Goal: Task Accomplishment & Management: Manage account settings

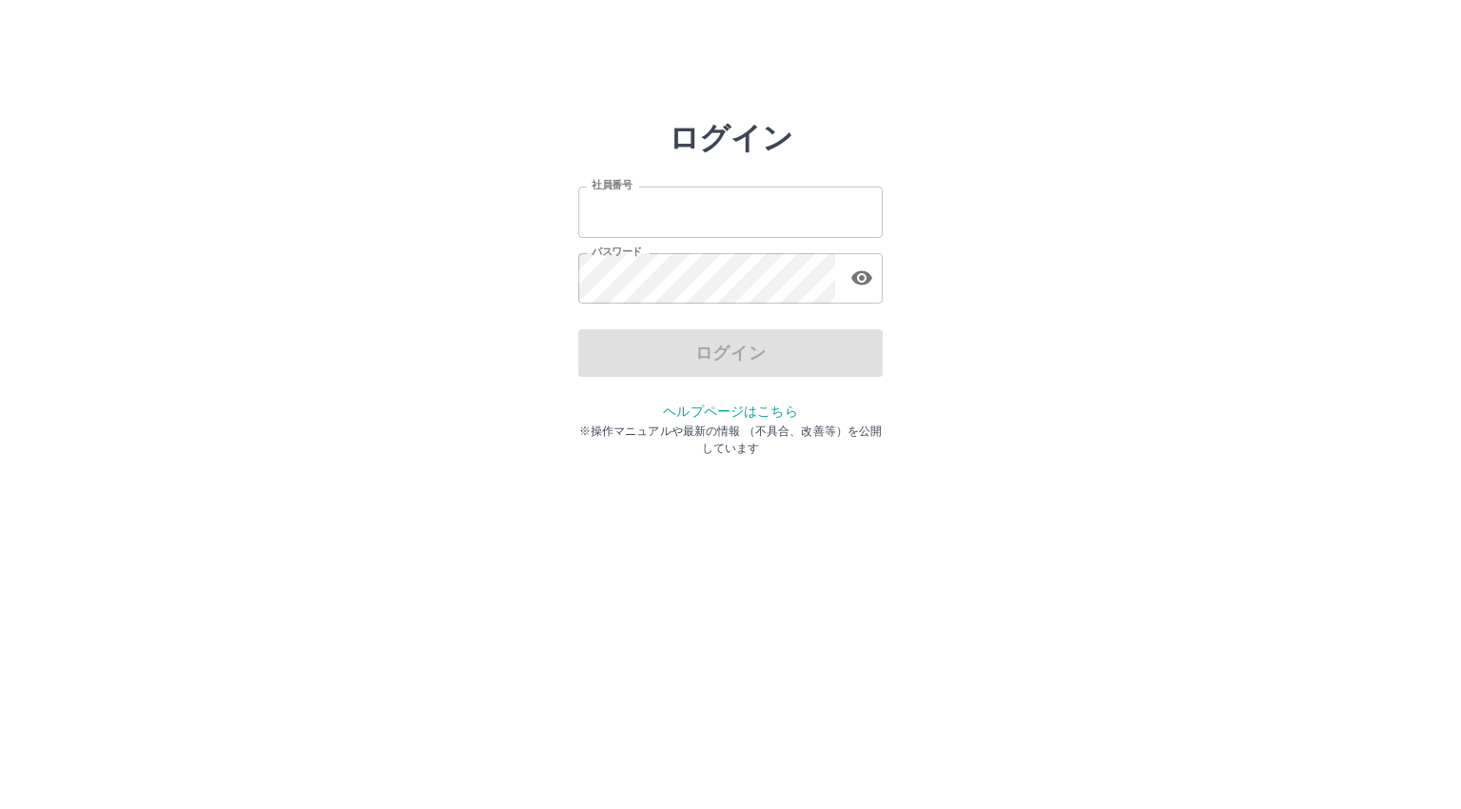
type input "*******"
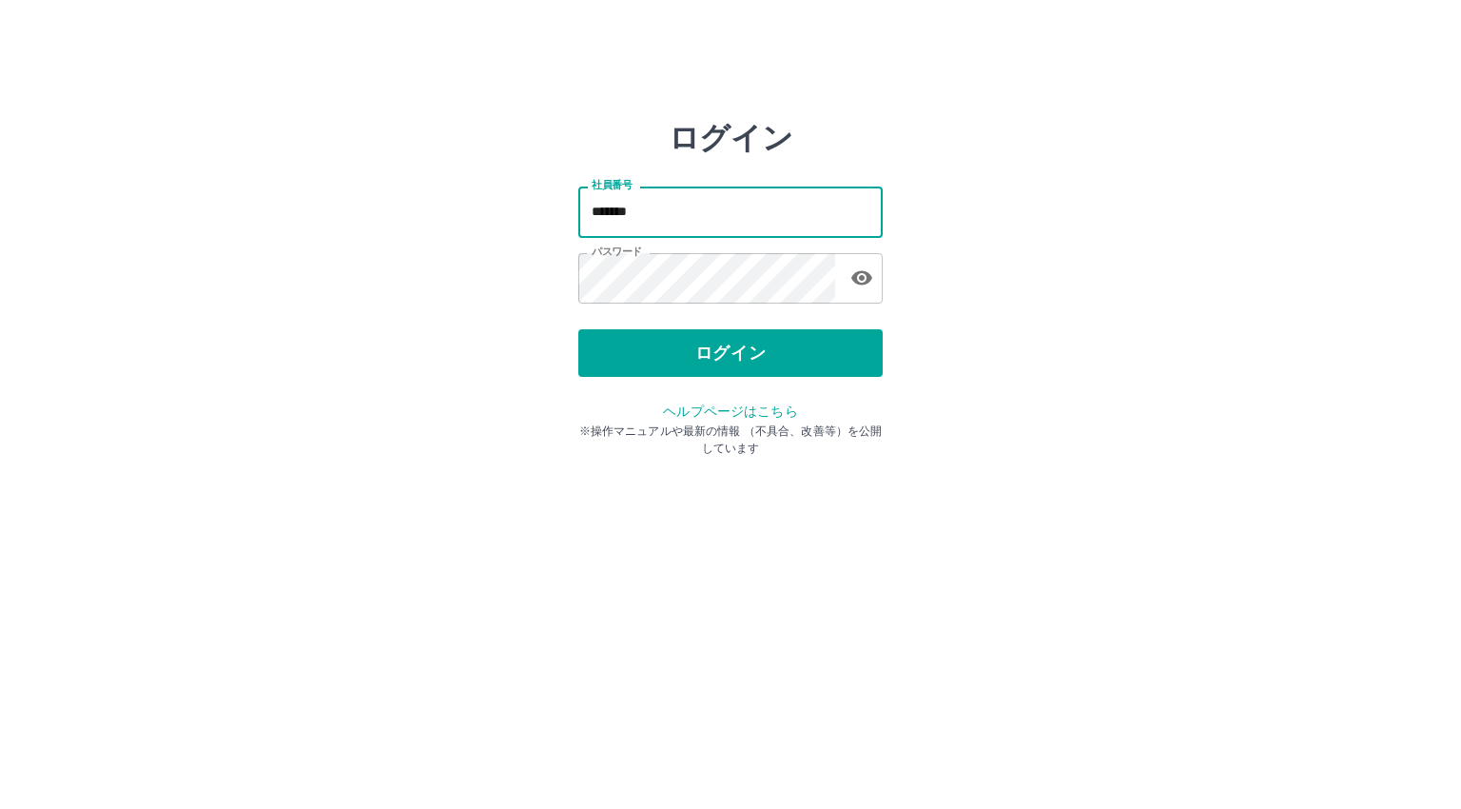
drag, startPoint x: 696, startPoint y: 205, endPoint x: 498, endPoint y: 205, distance: 198.8
click at [498, 205] on div "ログイン 社員番号 ******* 社員番号 パスワード パスワード ログイン ヘルプページはこちら ※操作マニュアルや最新の情報 （不具合、改善等）を公開し…" at bounding box center [731, 272] width 1142 height 304
type input "*******"
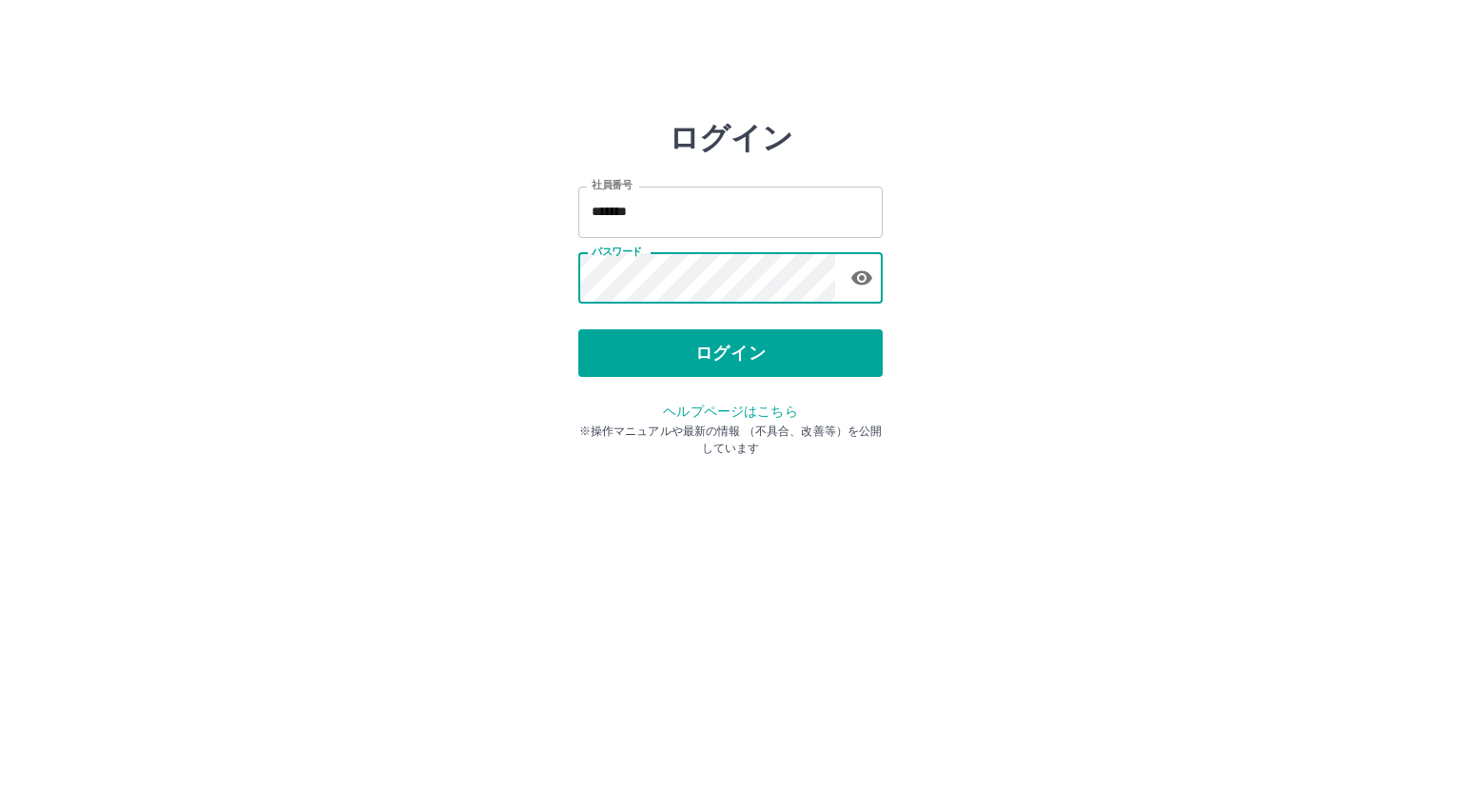
click at [529, 271] on div "ログイン 社員番号 ******* 社員番号 パスワード パスワード ログイン ヘルプページはこちら ※操作マニュアルや最新の情報 （不具合、改善等）を公開し…" at bounding box center [731, 272] width 1142 height 304
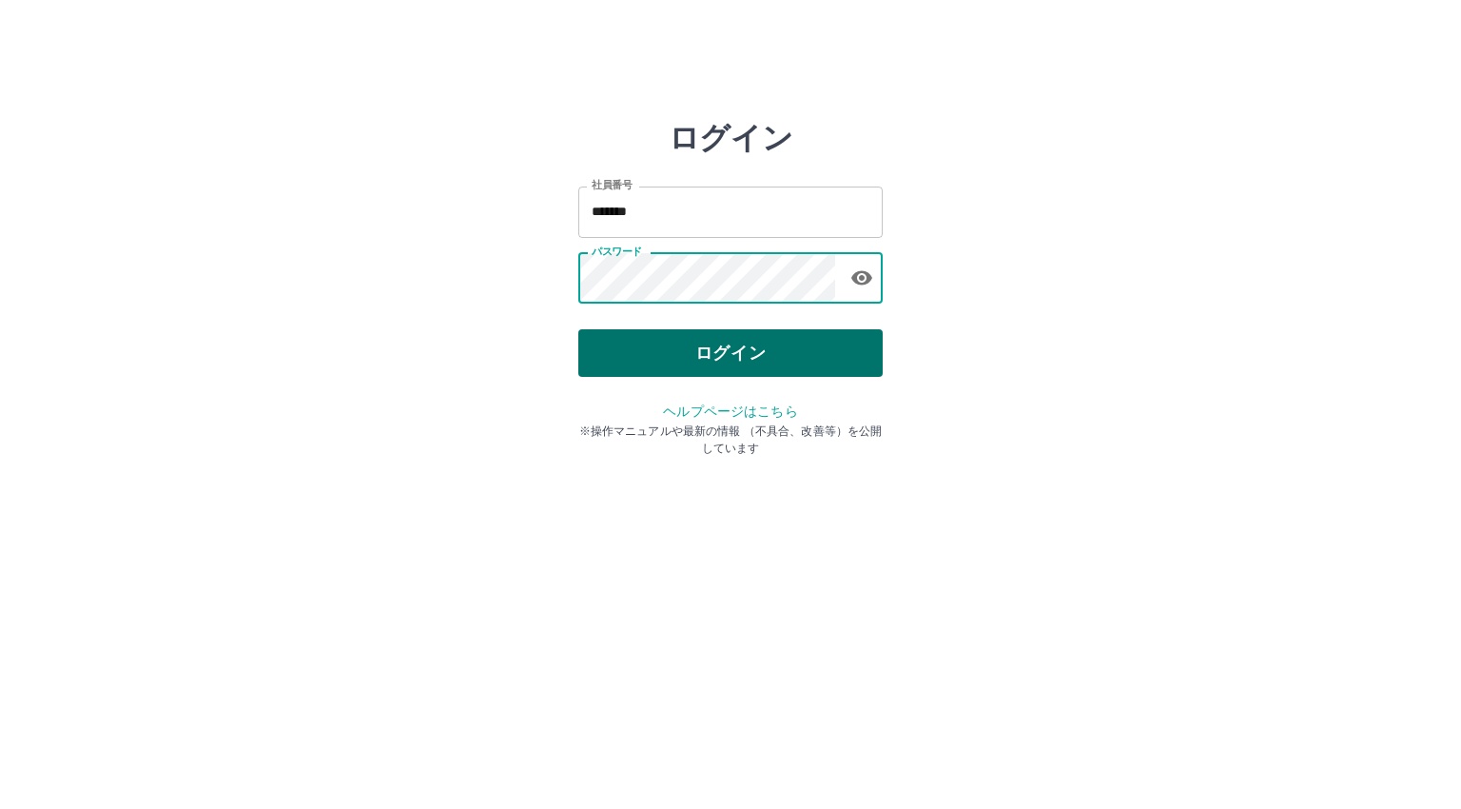
click at [616, 340] on button "ログイン" at bounding box center [730, 353] width 304 height 48
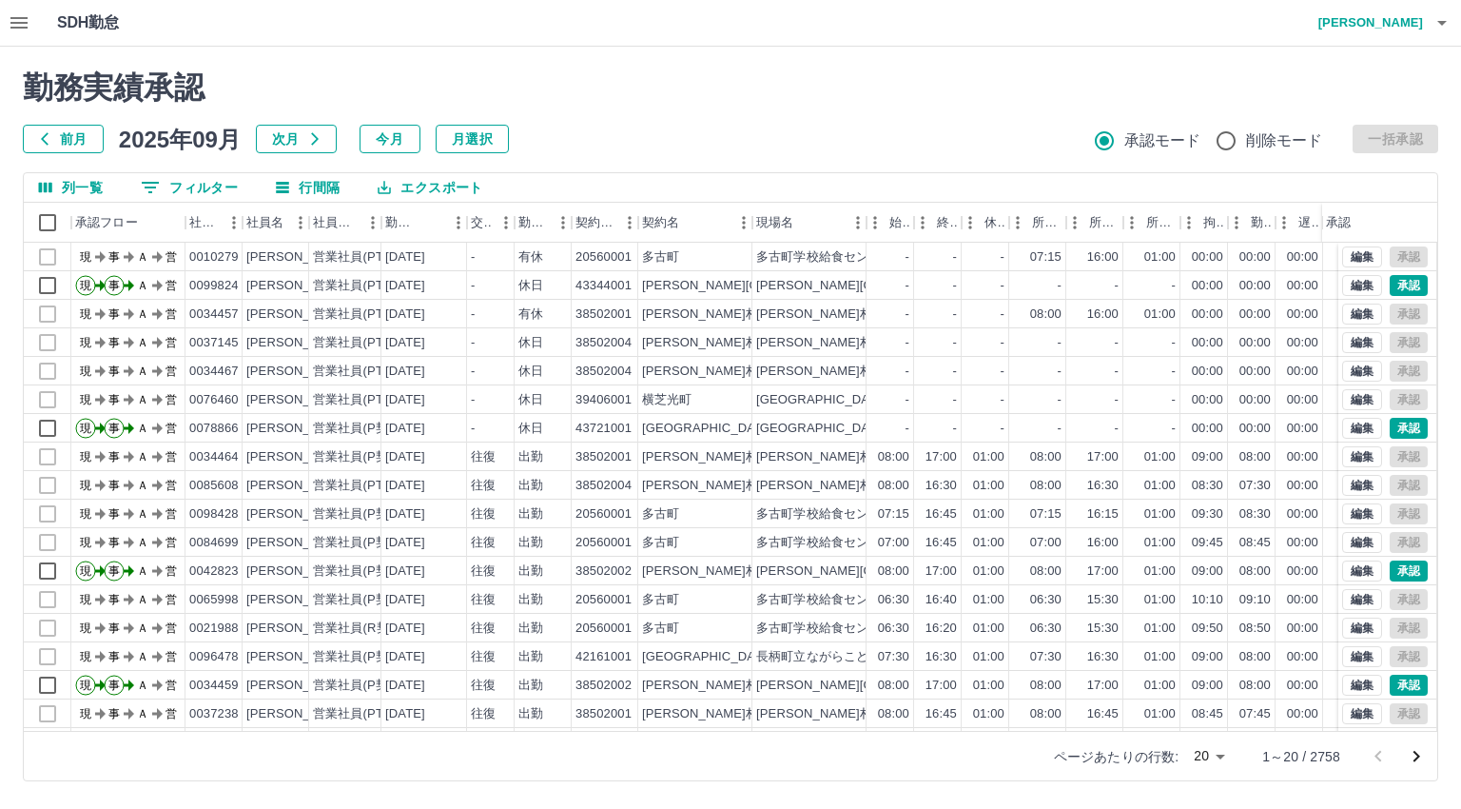
click at [166, 186] on button "0 フィルター" at bounding box center [189, 187] width 127 height 29
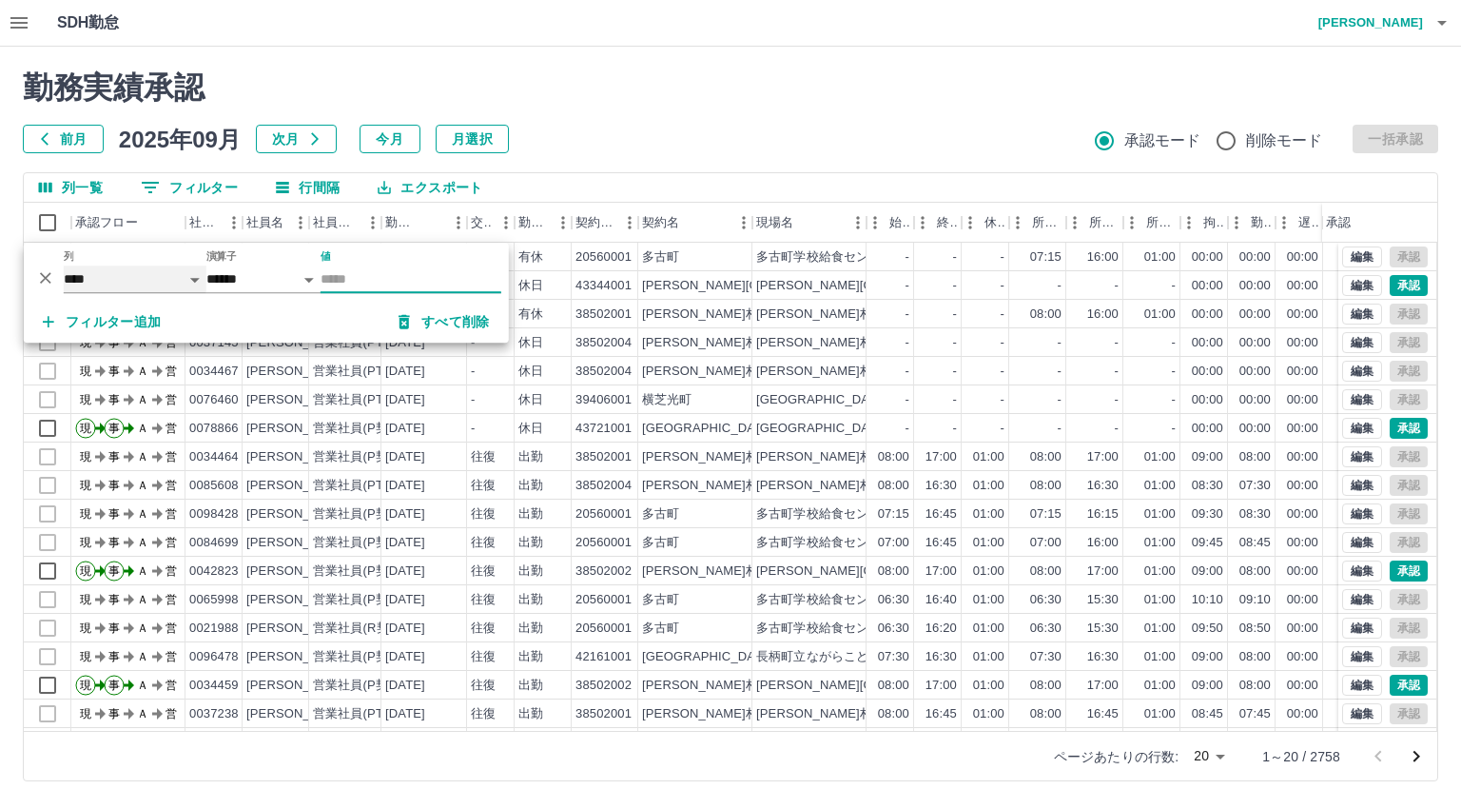
click at [78, 277] on select "**** *** **** *** *** **** ***** *** *** ** ** ** **** **** **** ** ** *** ****…" at bounding box center [135, 279] width 143 height 28
click at [64, 265] on select "**** *** **** *** *** **** ***** *** *** ** ** ** **** **** **** ** ** *** ****…" at bounding box center [135, 279] width 143 height 28
select select "**********"
select select "*****"
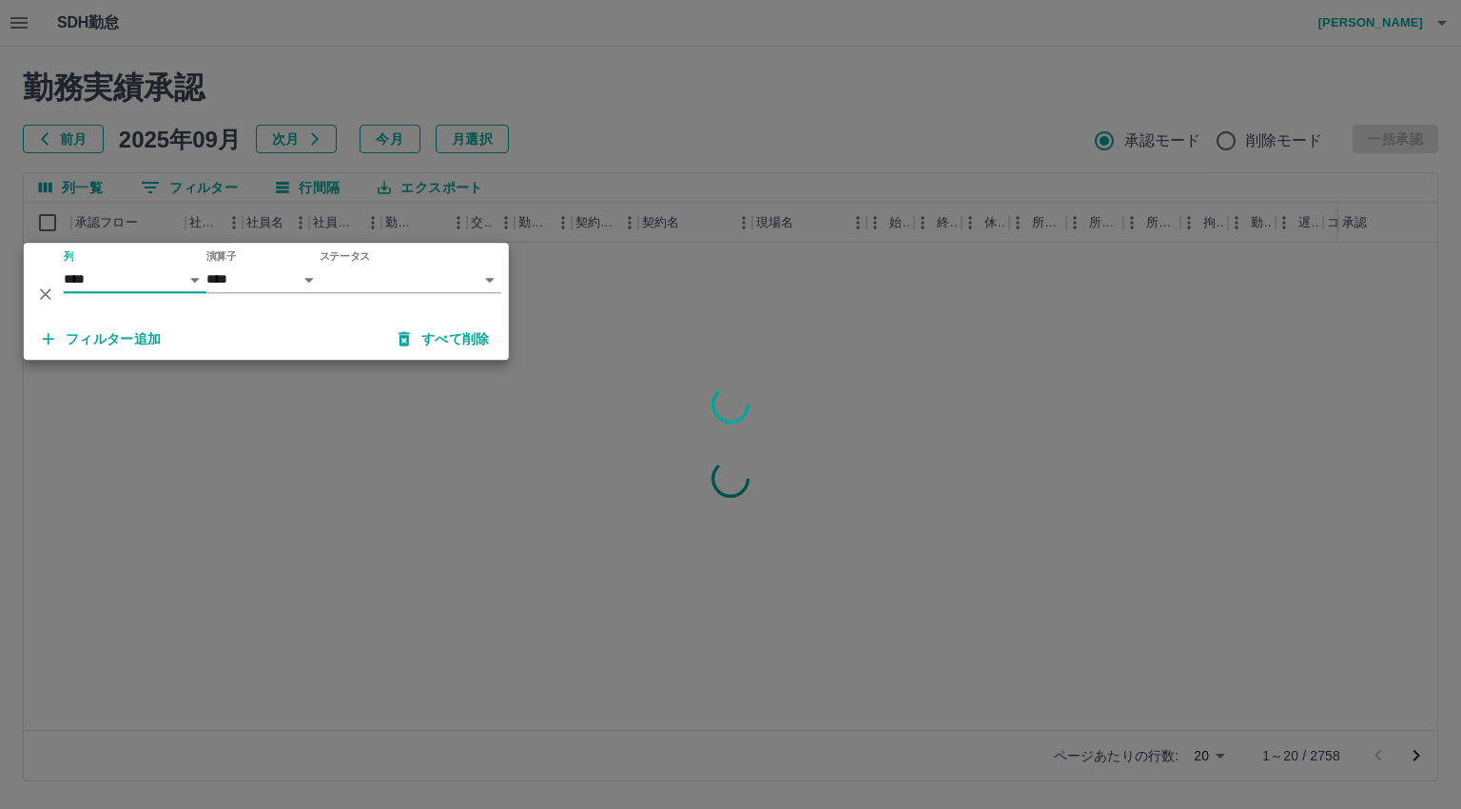
click at [392, 279] on body "SDH勤怠 [PERSON_NAME] 勤務実績承認 前月 [DATE] 次月 今月 月選択 承認モード 削除モード 一括承認 列一覧 0 フィルター 行間隔…" at bounding box center [730, 402] width 1461 height 804
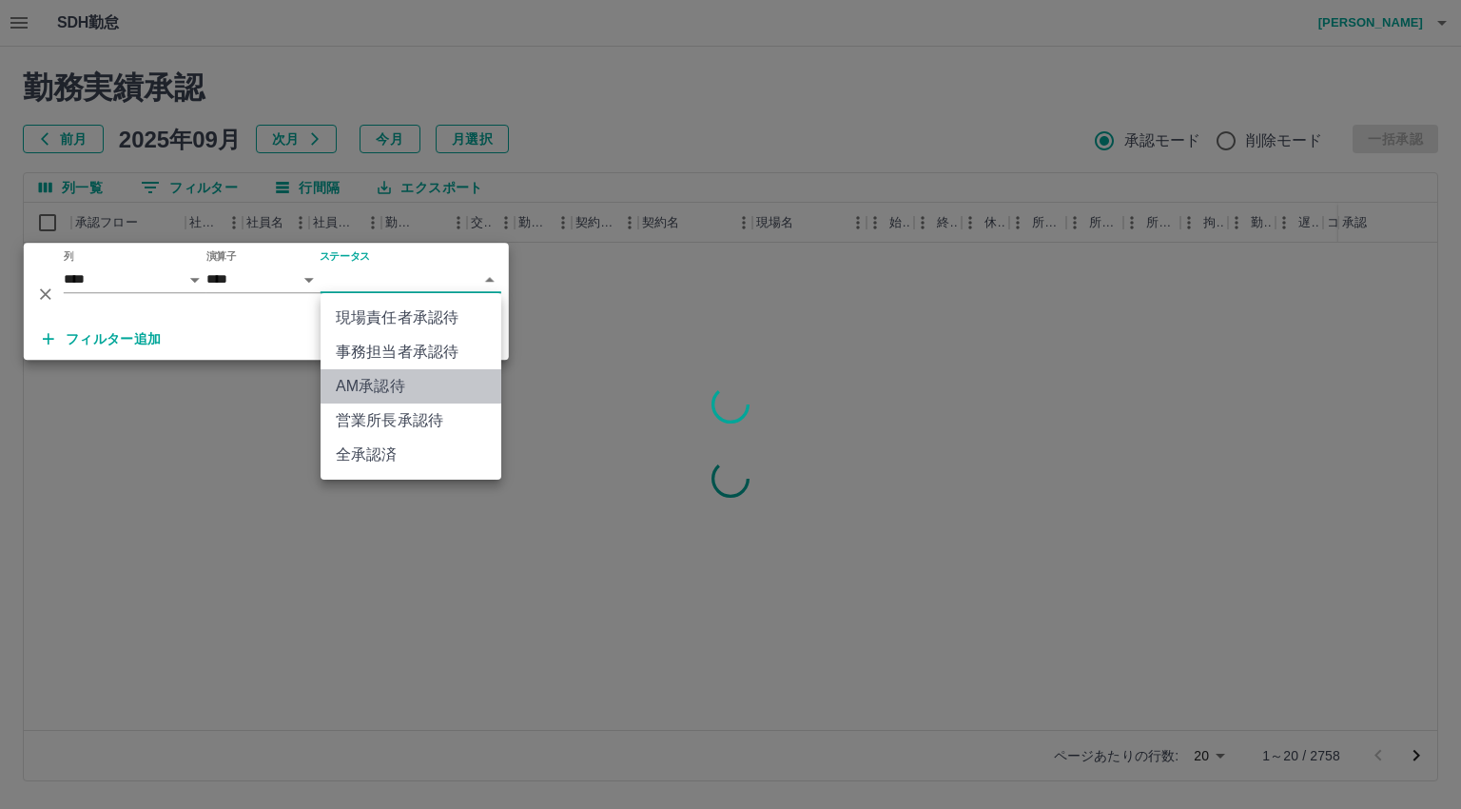
click at [384, 386] on li "AM承認待" at bounding box center [411, 386] width 181 height 34
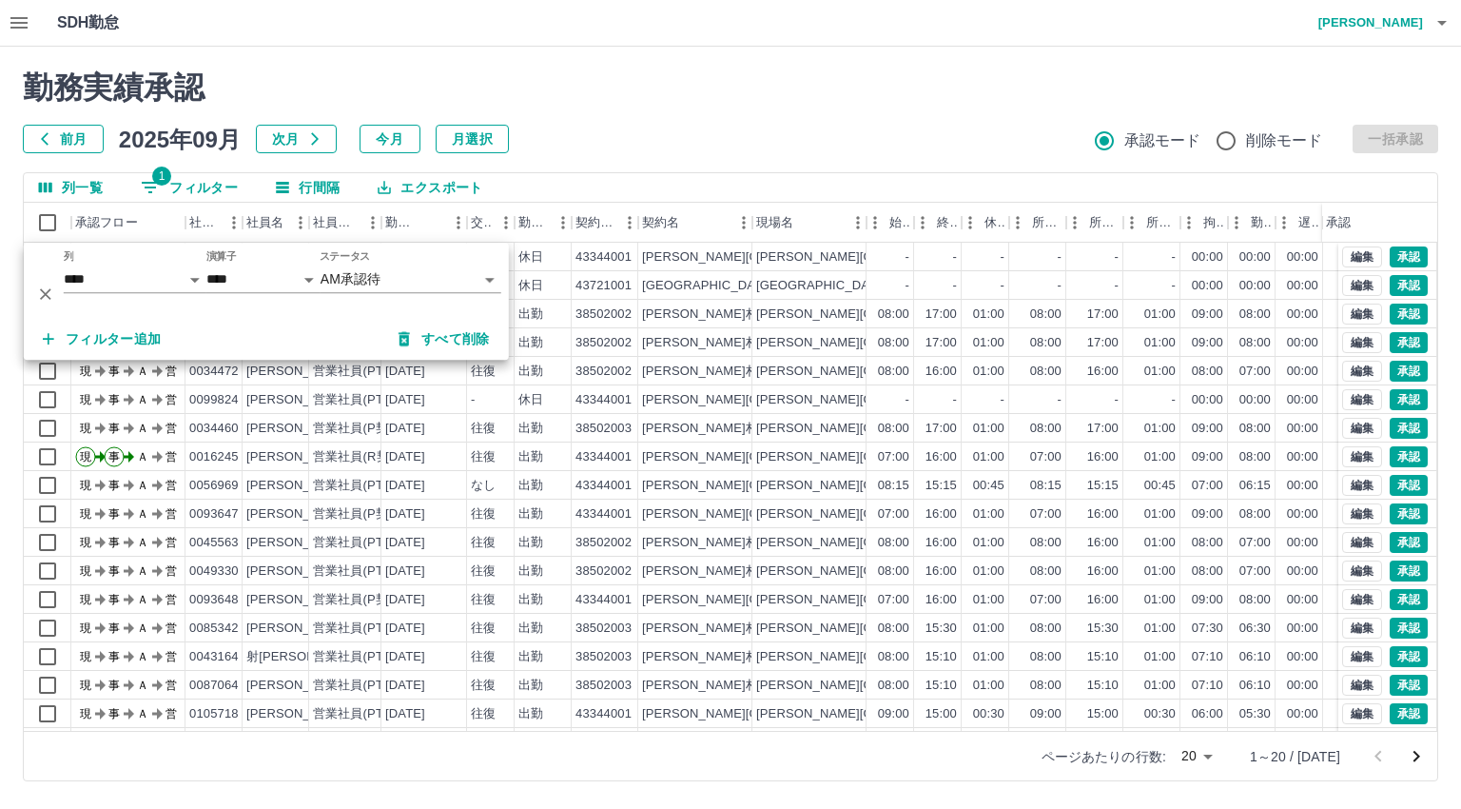
click at [615, 117] on div at bounding box center [730, 404] width 1461 height 809
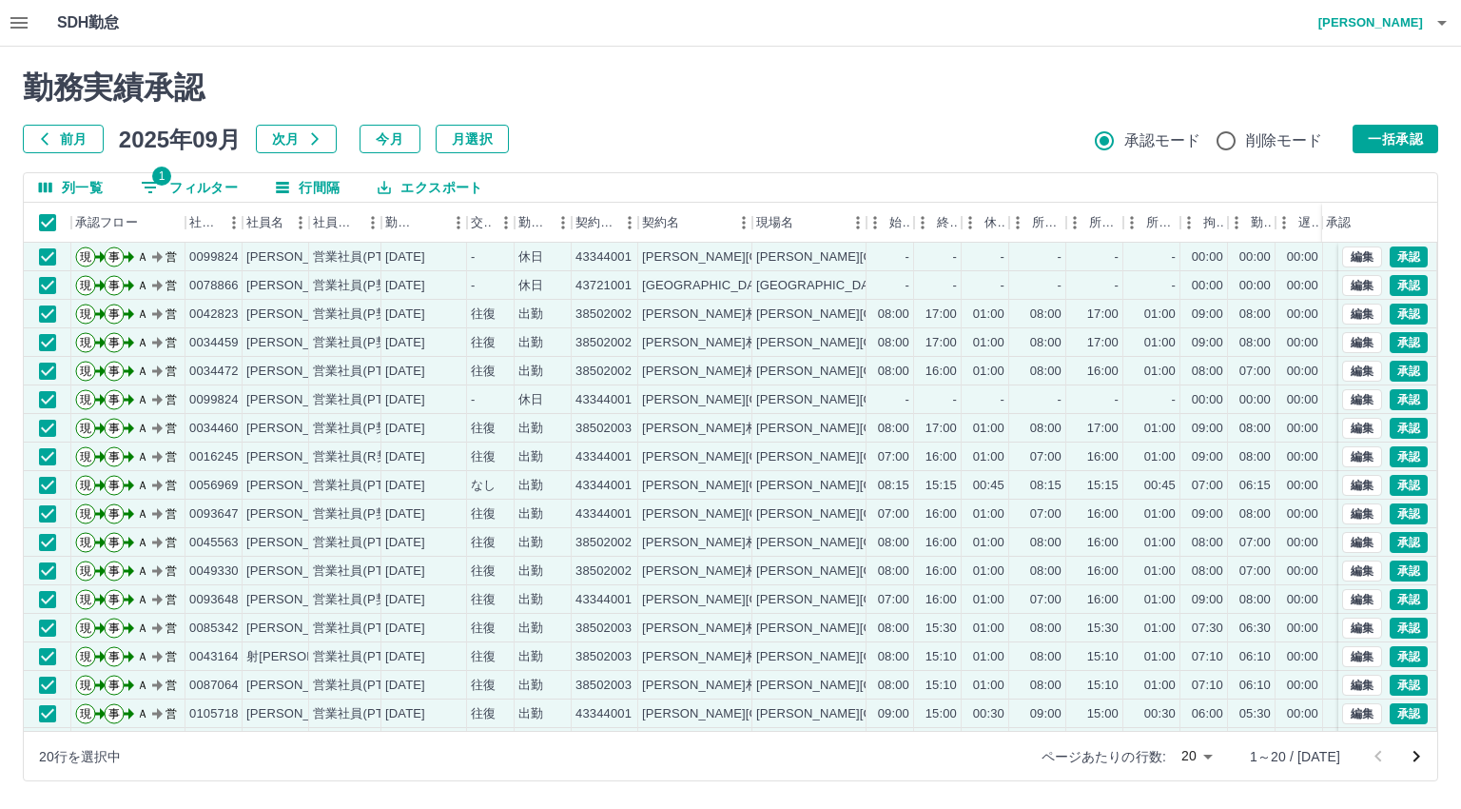
click at [1213, 757] on body "SDH勤怠 [PERSON_NAME] 勤務実績承認 前月 [DATE] 次月 今月 月選択 承認モード 削除モード 一括承認 列一覧 1 フィルター 行間隔…" at bounding box center [730, 402] width 1461 height 804
click at [1205, 697] on li "100" at bounding box center [1210, 700] width 65 height 34
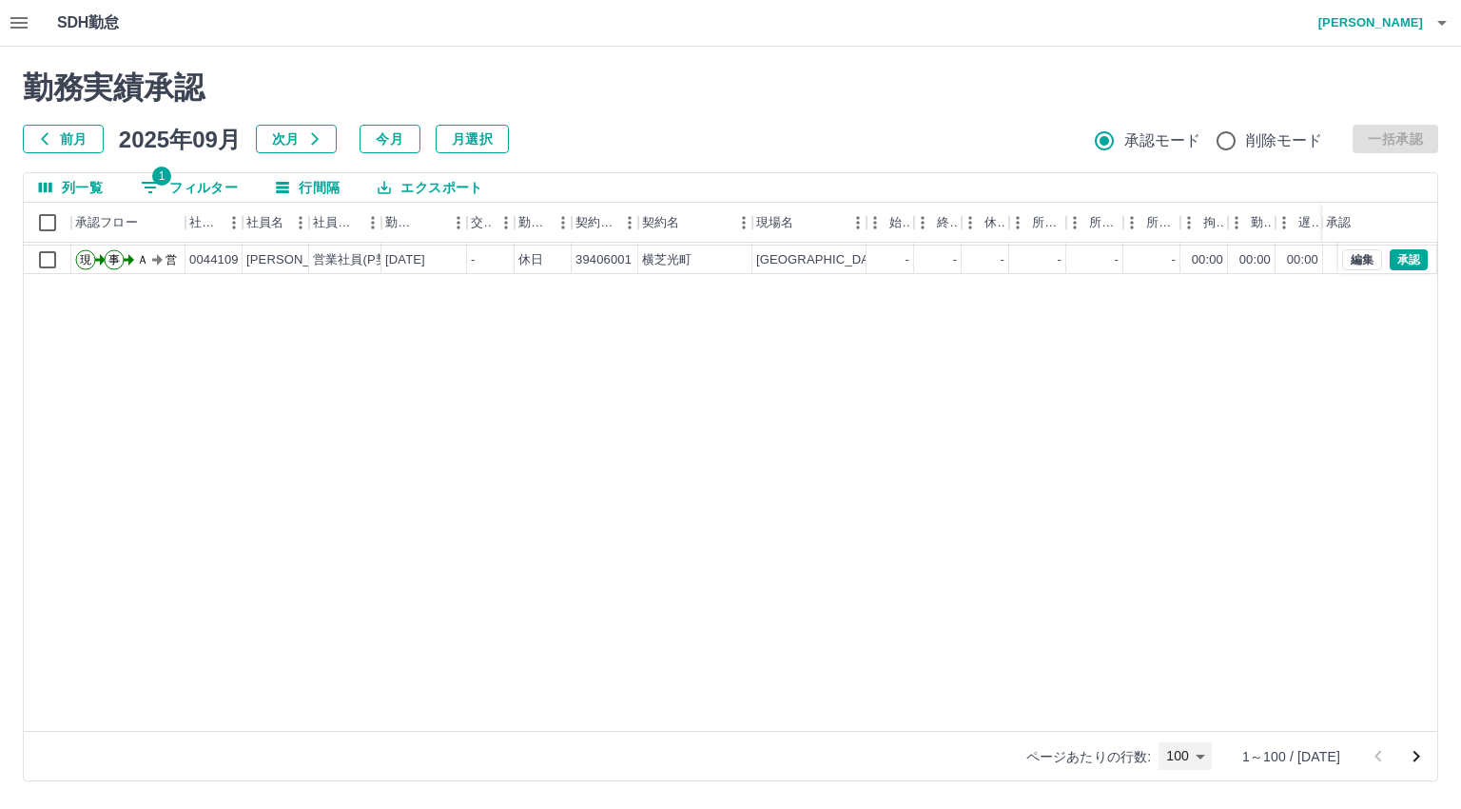
scroll to position [1811, 0]
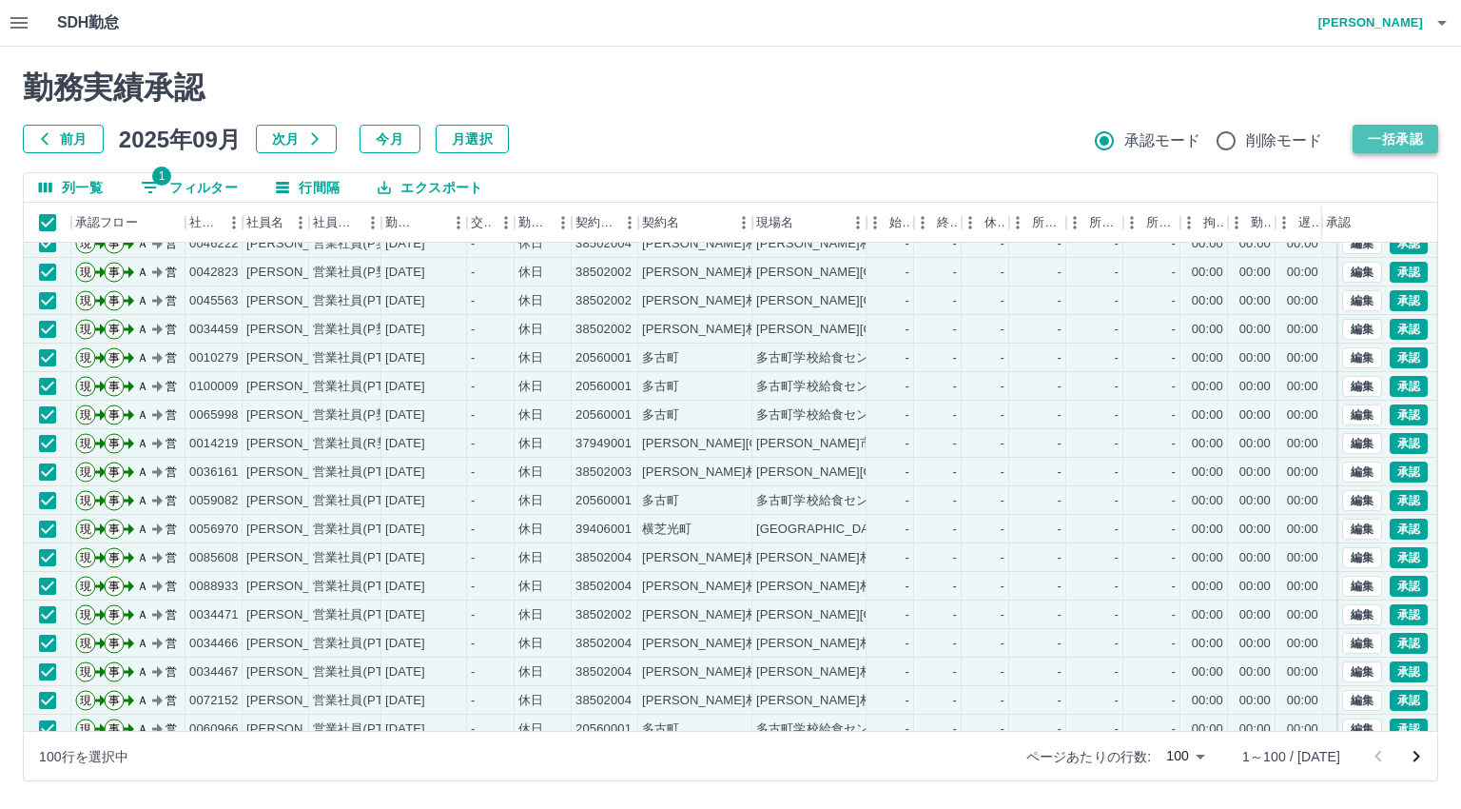
click at [1378, 142] on button "一括承認" at bounding box center [1396, 139] width 86 height 29
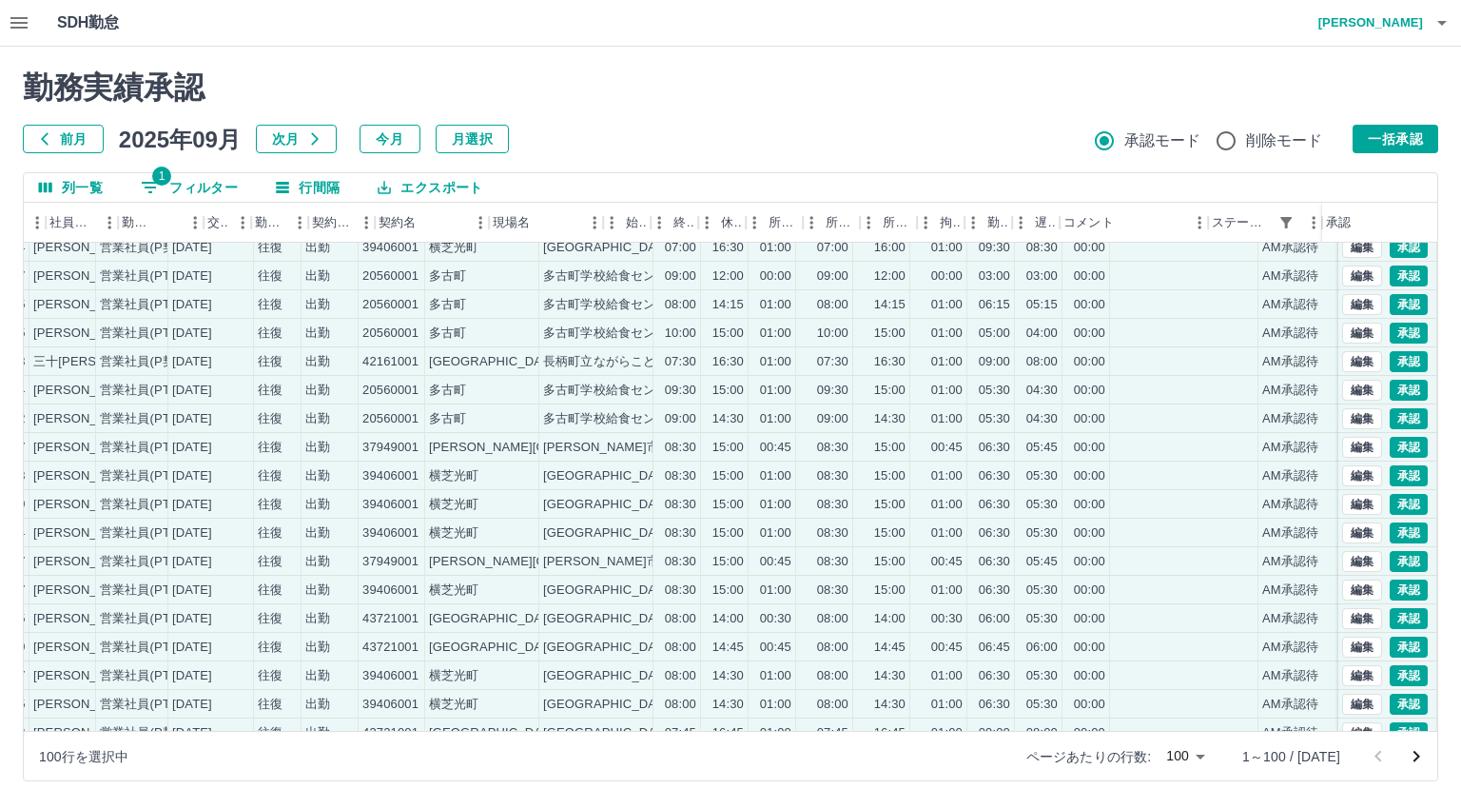
scroll to position [2093, 263]
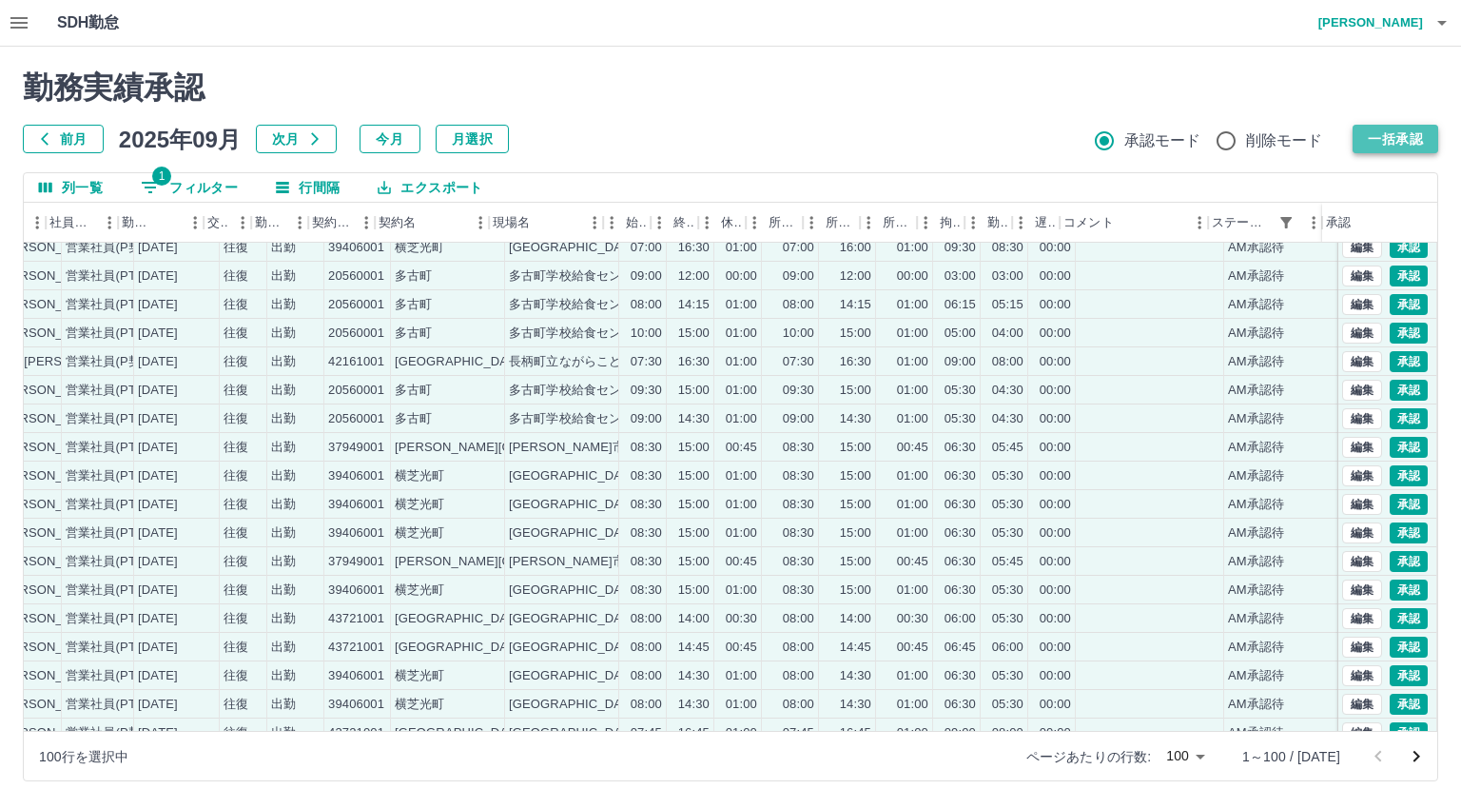
click at [1410, 142] on button "一括承認" at bounding box center [1396, 139] width 86 height 29
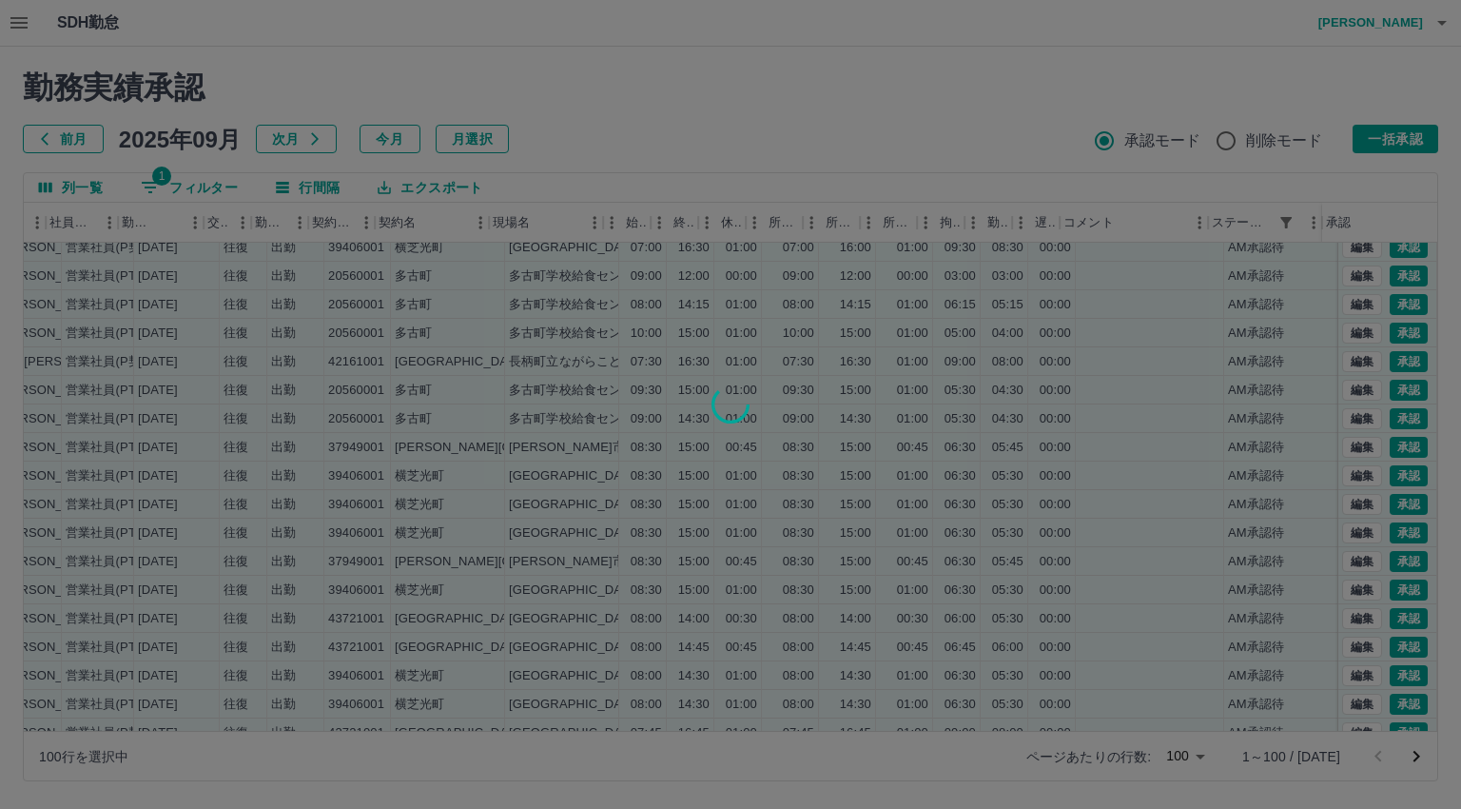
drag, startPoint x: 631, startPoint y: 729, endPoint x: 491, endPoint y: 723, distance: 140.0
click at [491, 723] on div at bounding box center [730, 404] width 1461 height 809
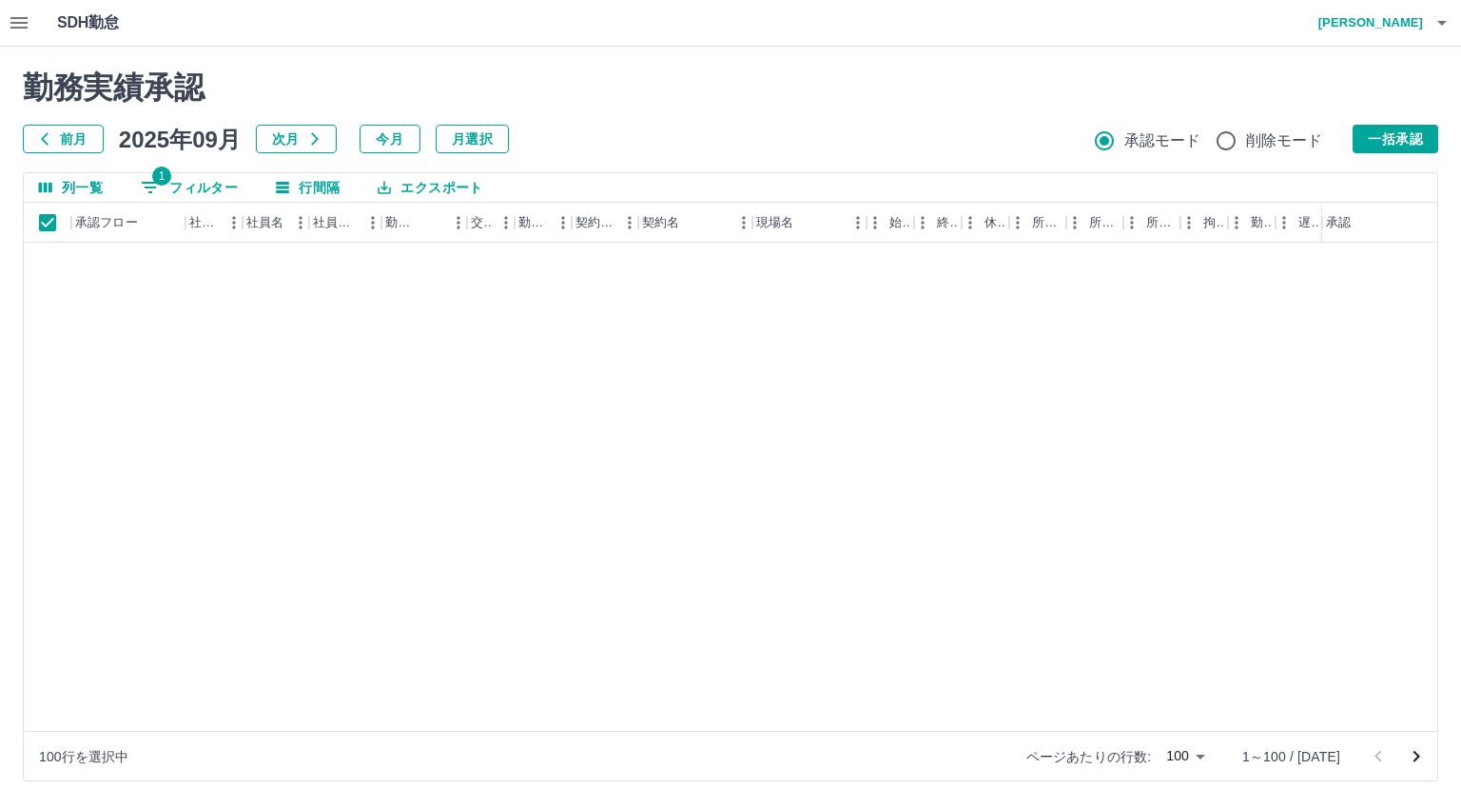
scroll to position [0, 0]
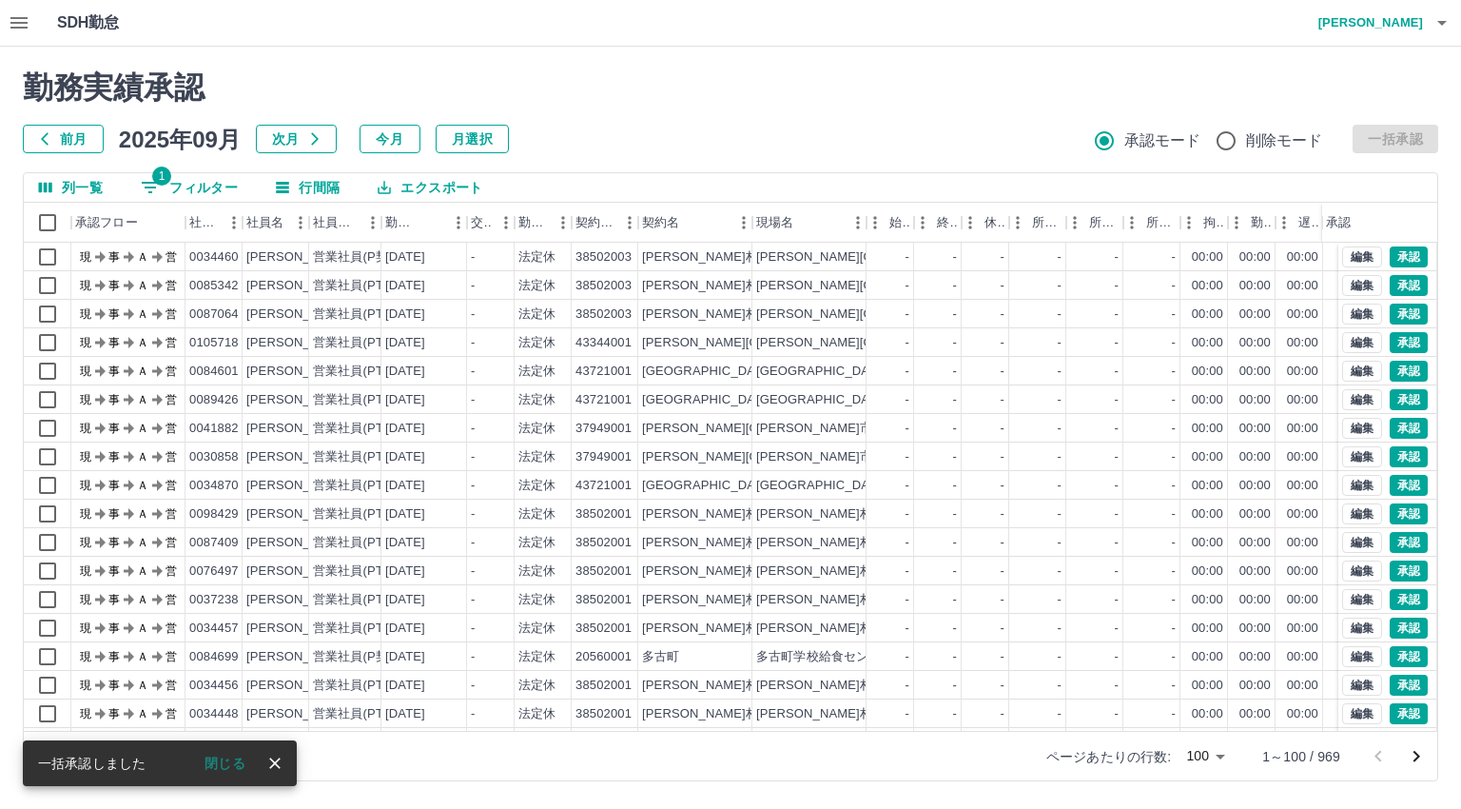
click at [43, 216] on div at bounding box center [730, 404] width 1461 height 809
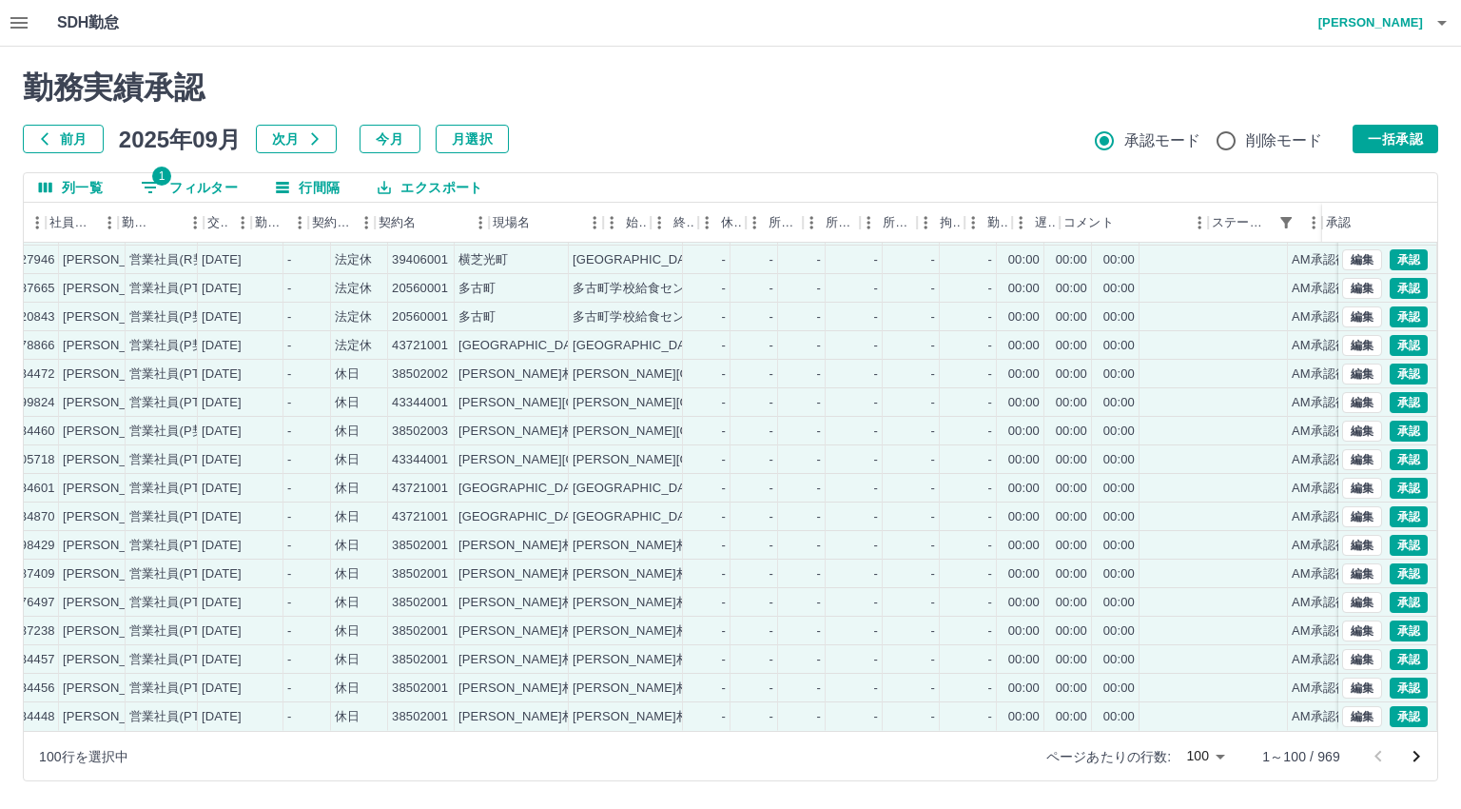
scroll to position [2382, 263]
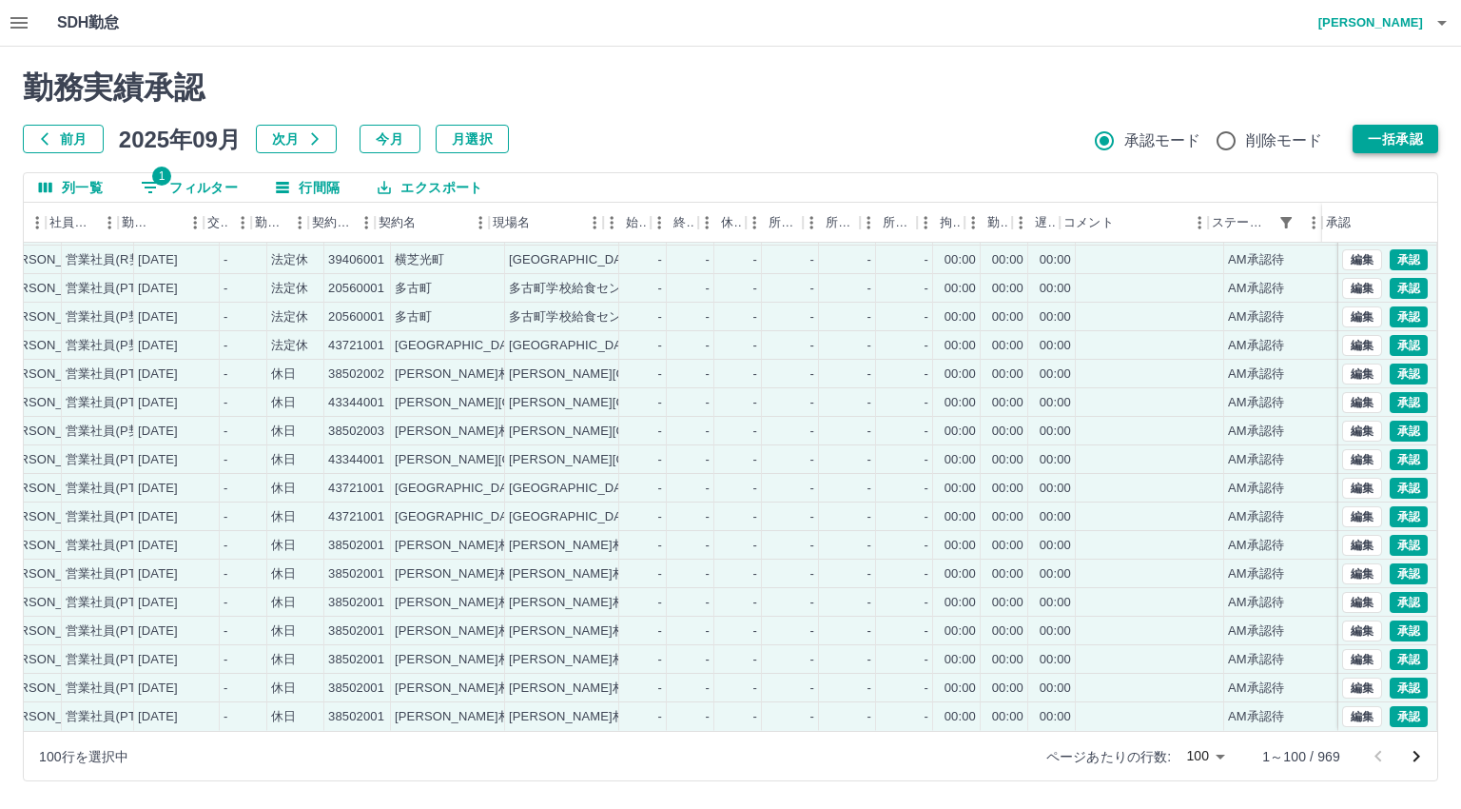
click at [1417, 138] on button "一括承認" at bounding box center [1396, 139] width 86 height 29
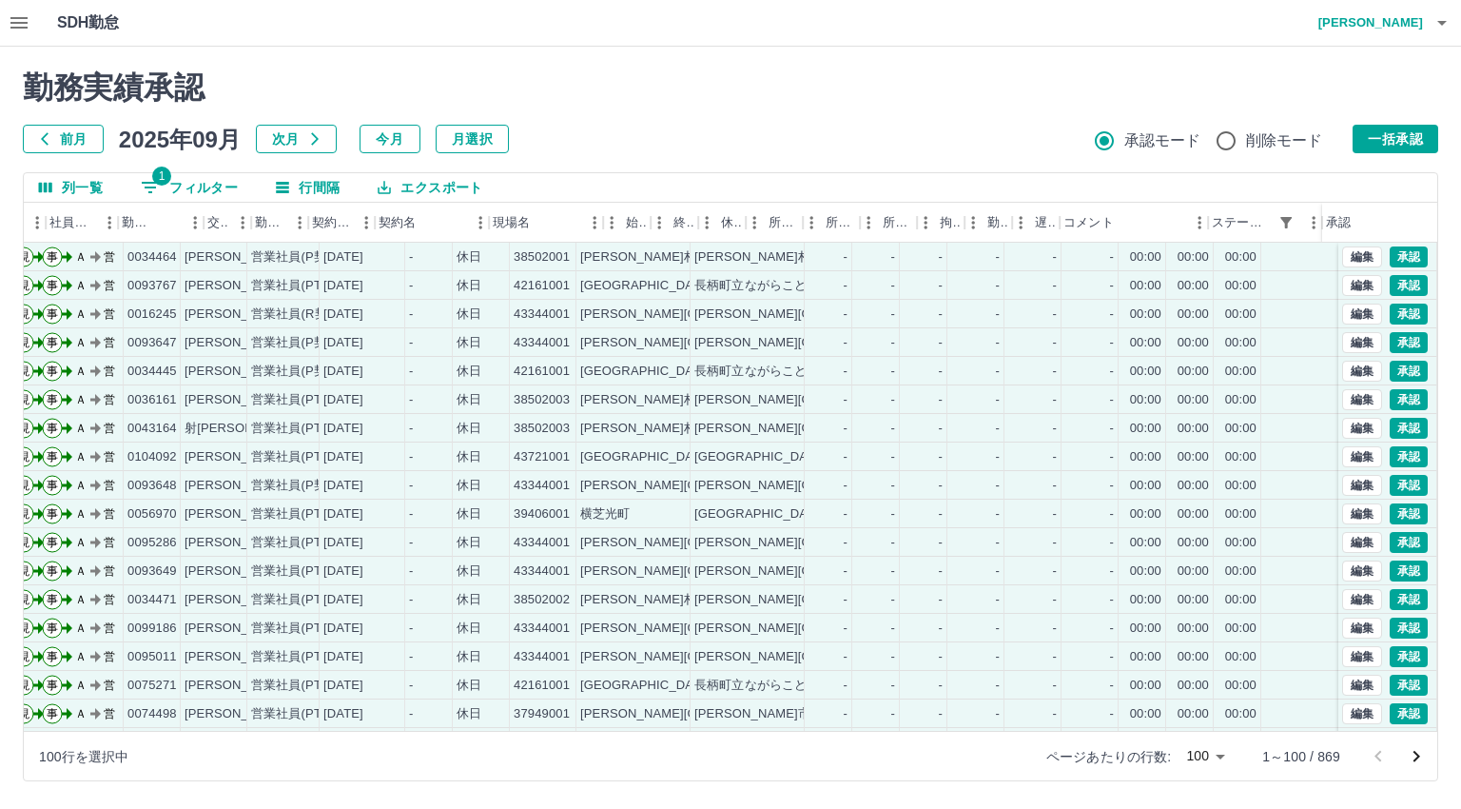
scroll to position [0, 263]
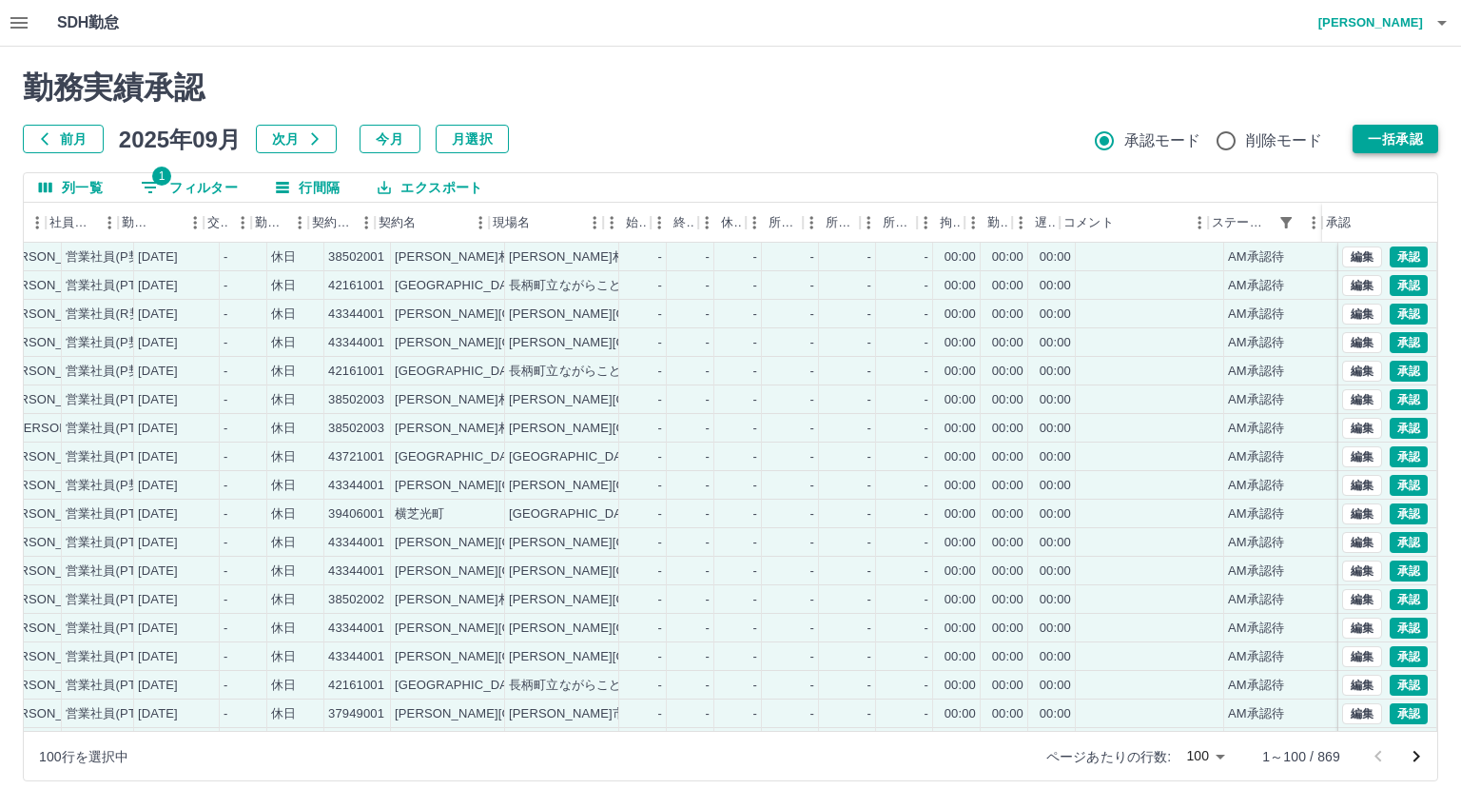
click at [1407, 138] on button "一括承認" at bounding box center [1396, 139] width 86 height 29
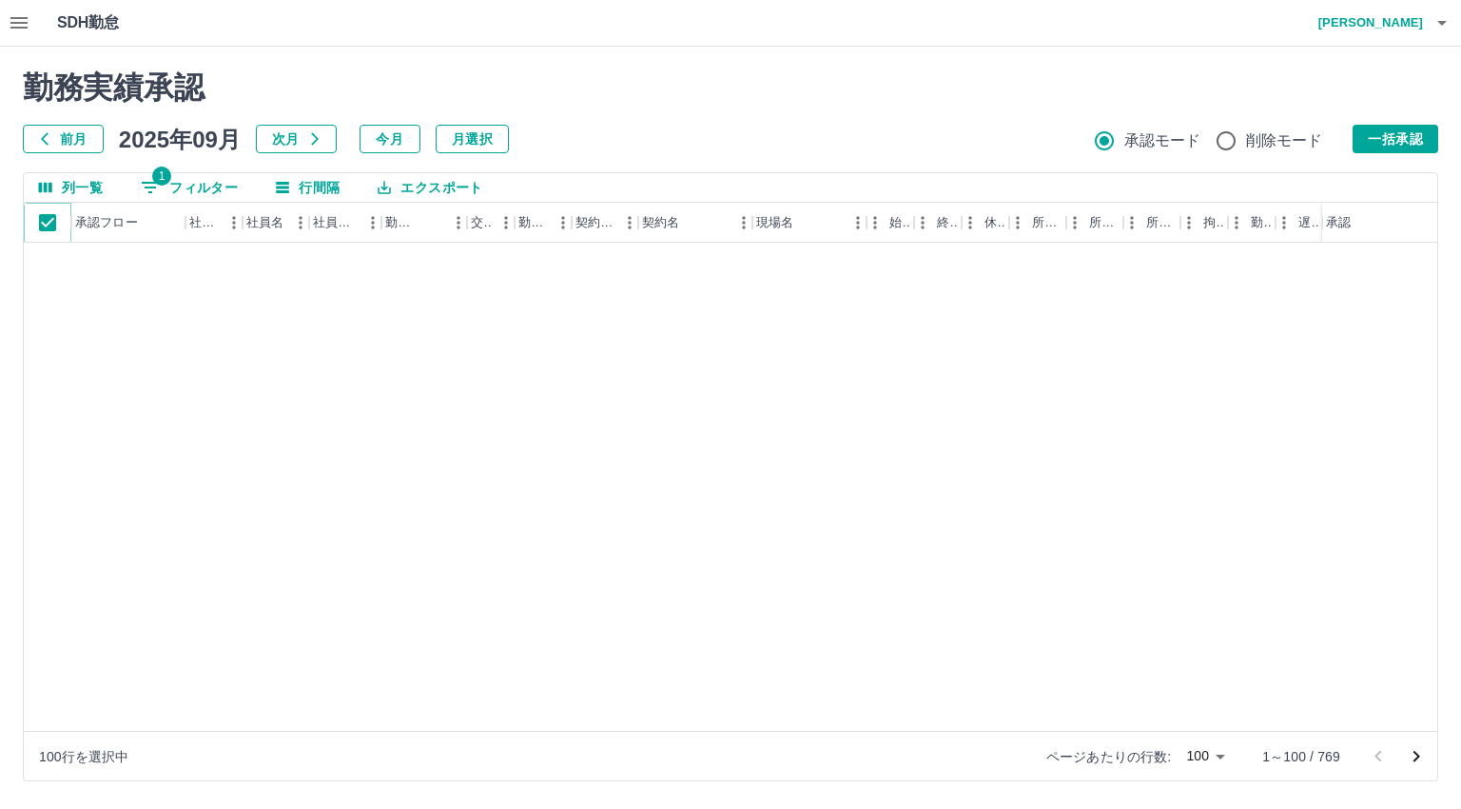
scroll to position [666, 0]
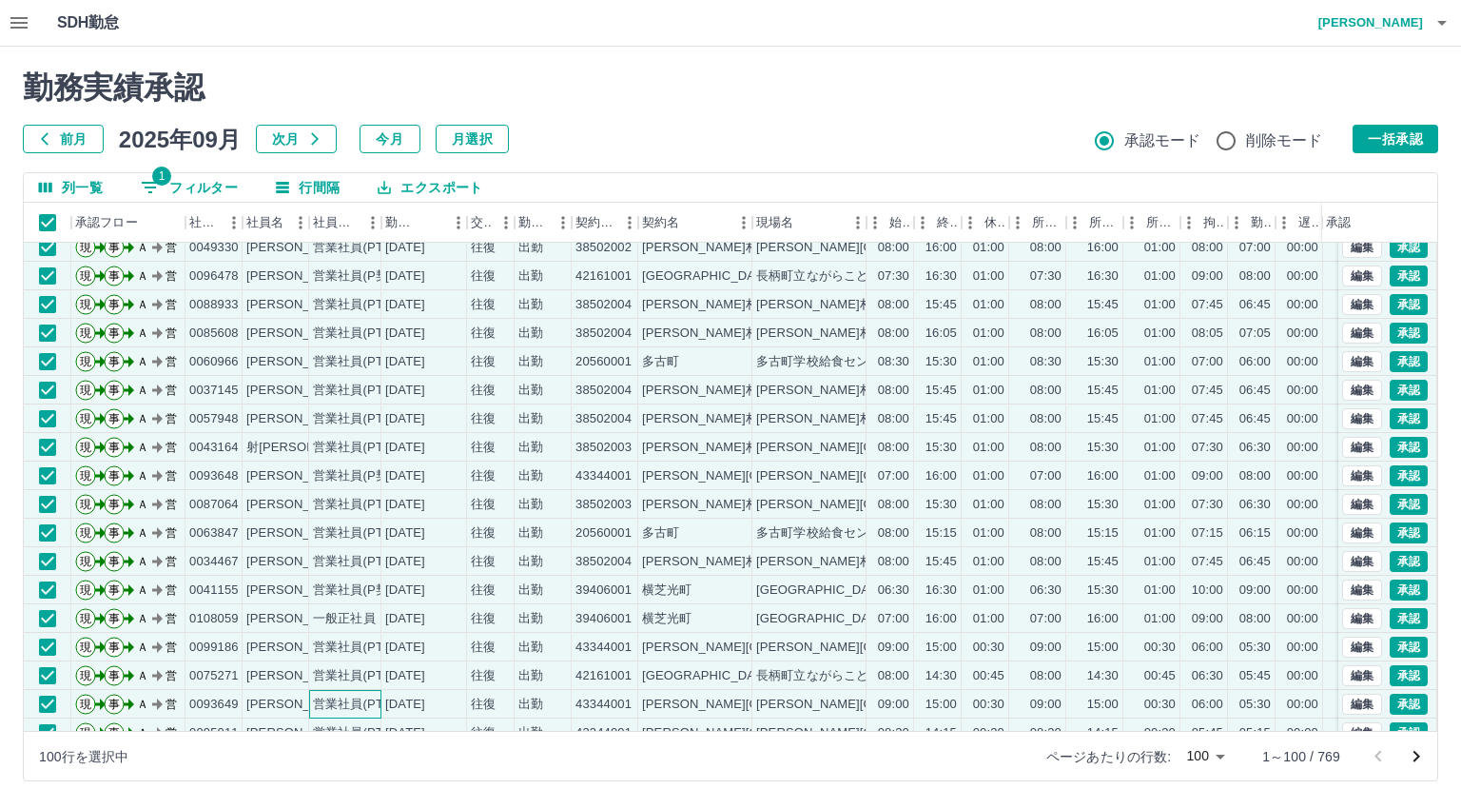
click at [309, 713] on div "営業社員(PT契約)" at bounding box center [345, 704] width 72 height 29
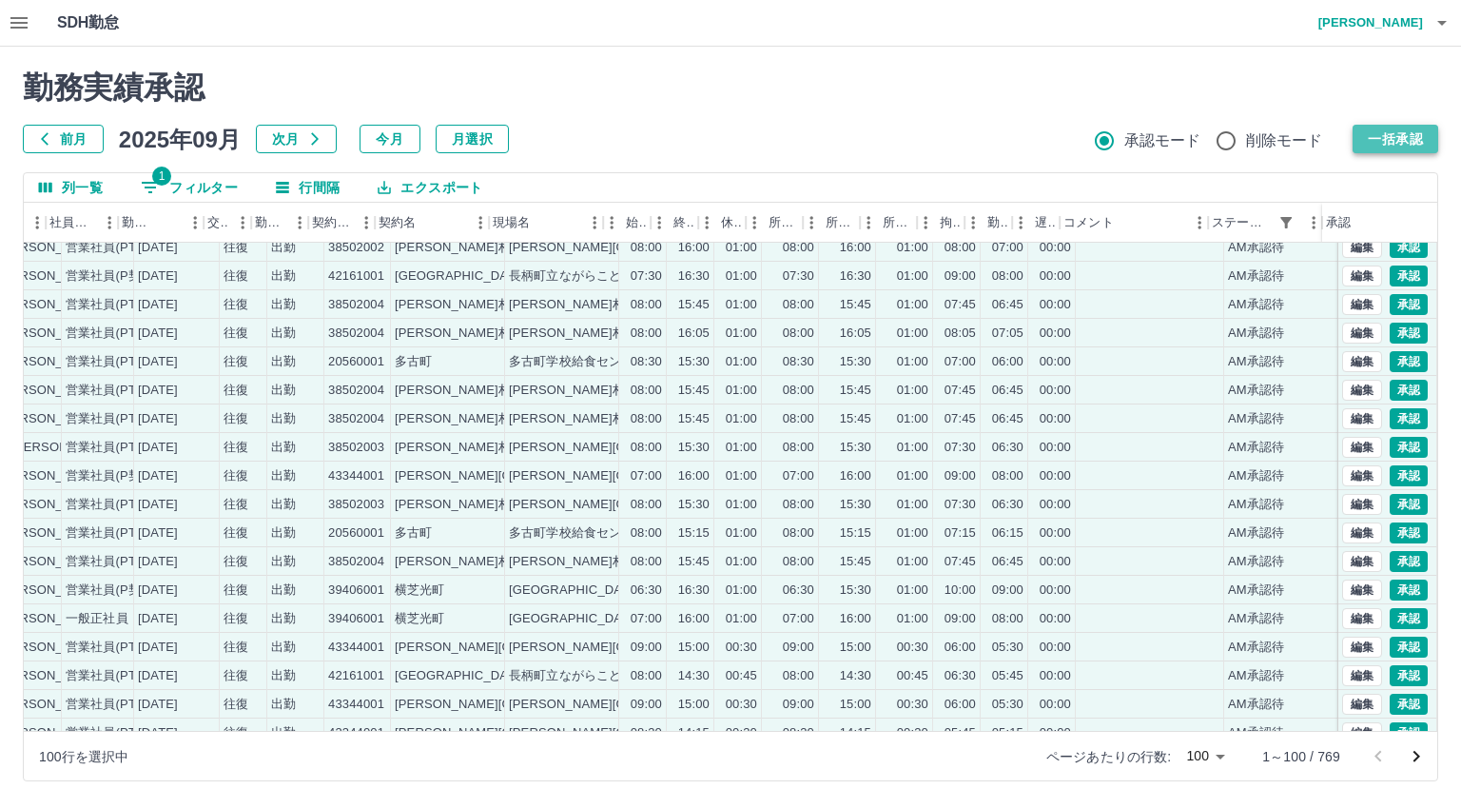
click at [1385, 133] on button "一括承認" at bounding box center [1396, 139] width 86 height 29
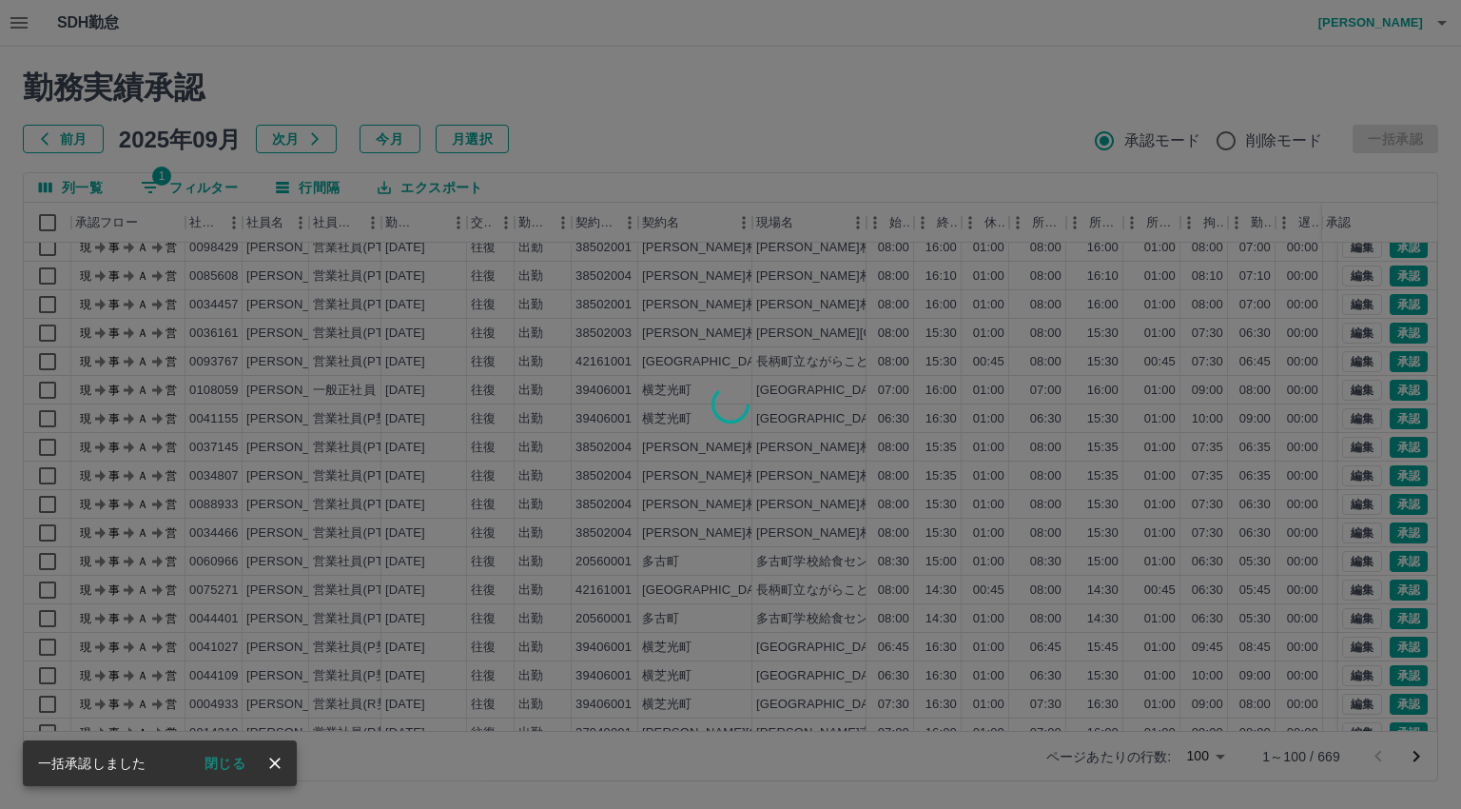
click at [47, 223] on div at bounding box center [730, 404] width 1461 height 809
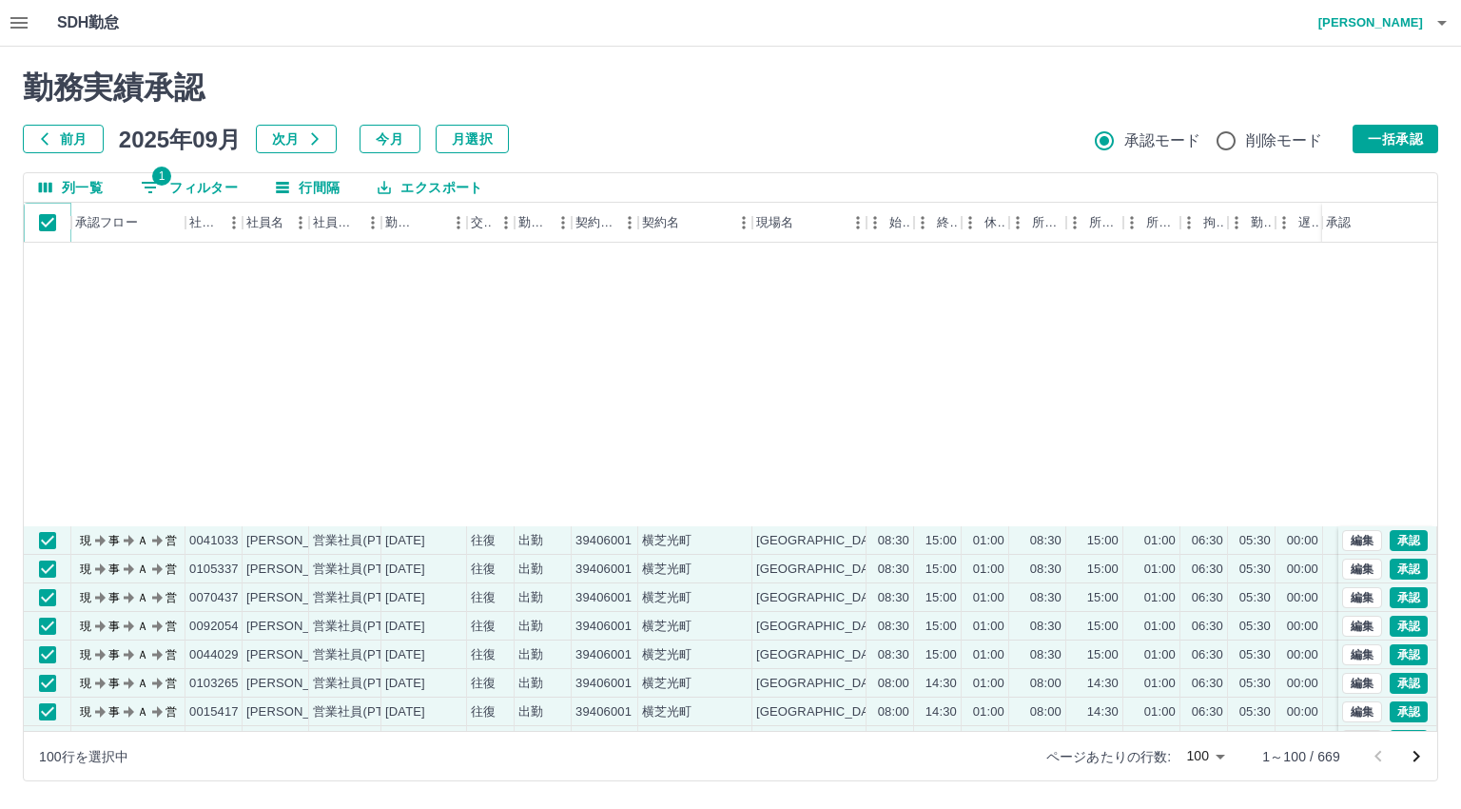
scroll to position [1712, 0]
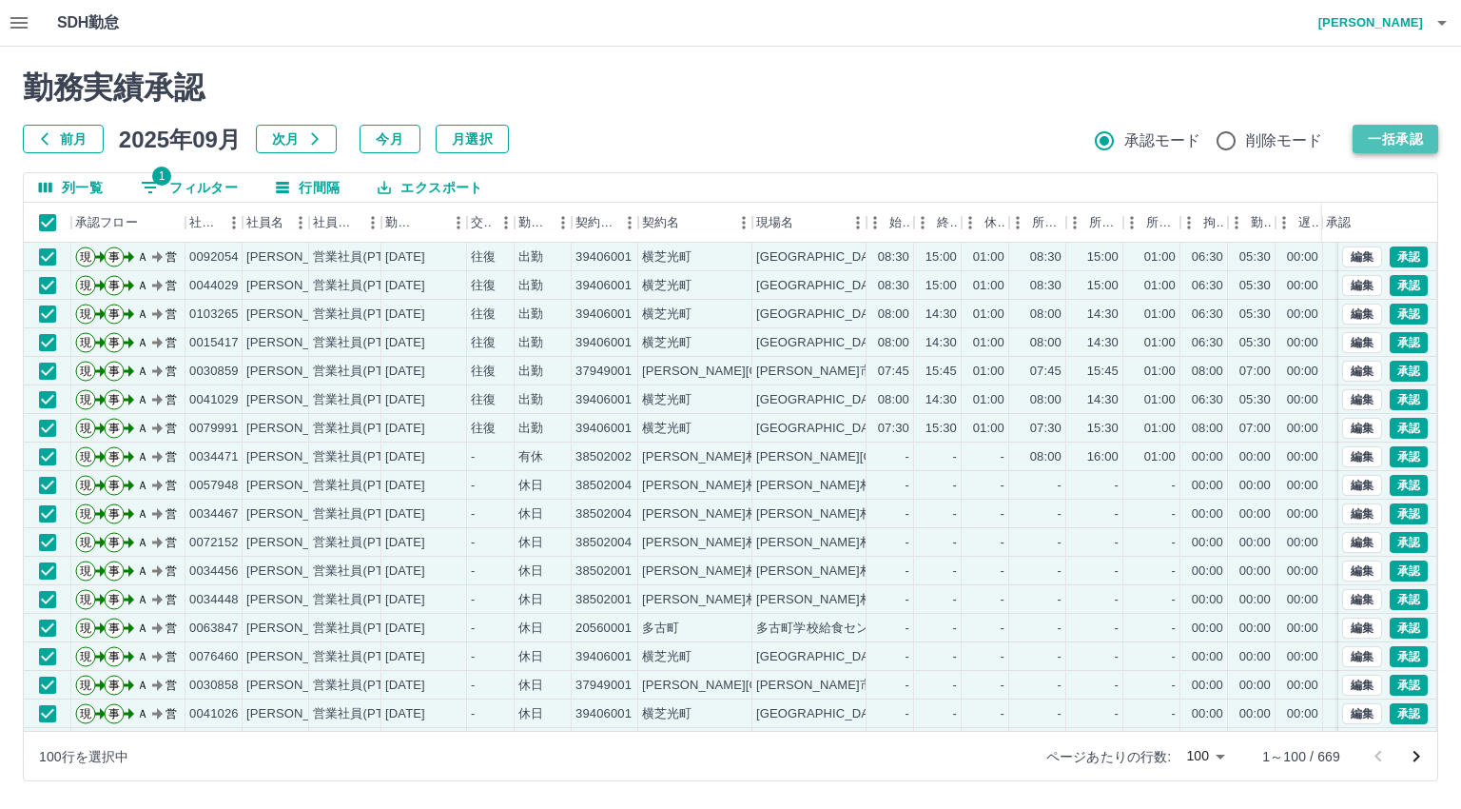
click at [1411, 130] on button "一括承認" at bounding box center [1396, 139] width 86 height 29
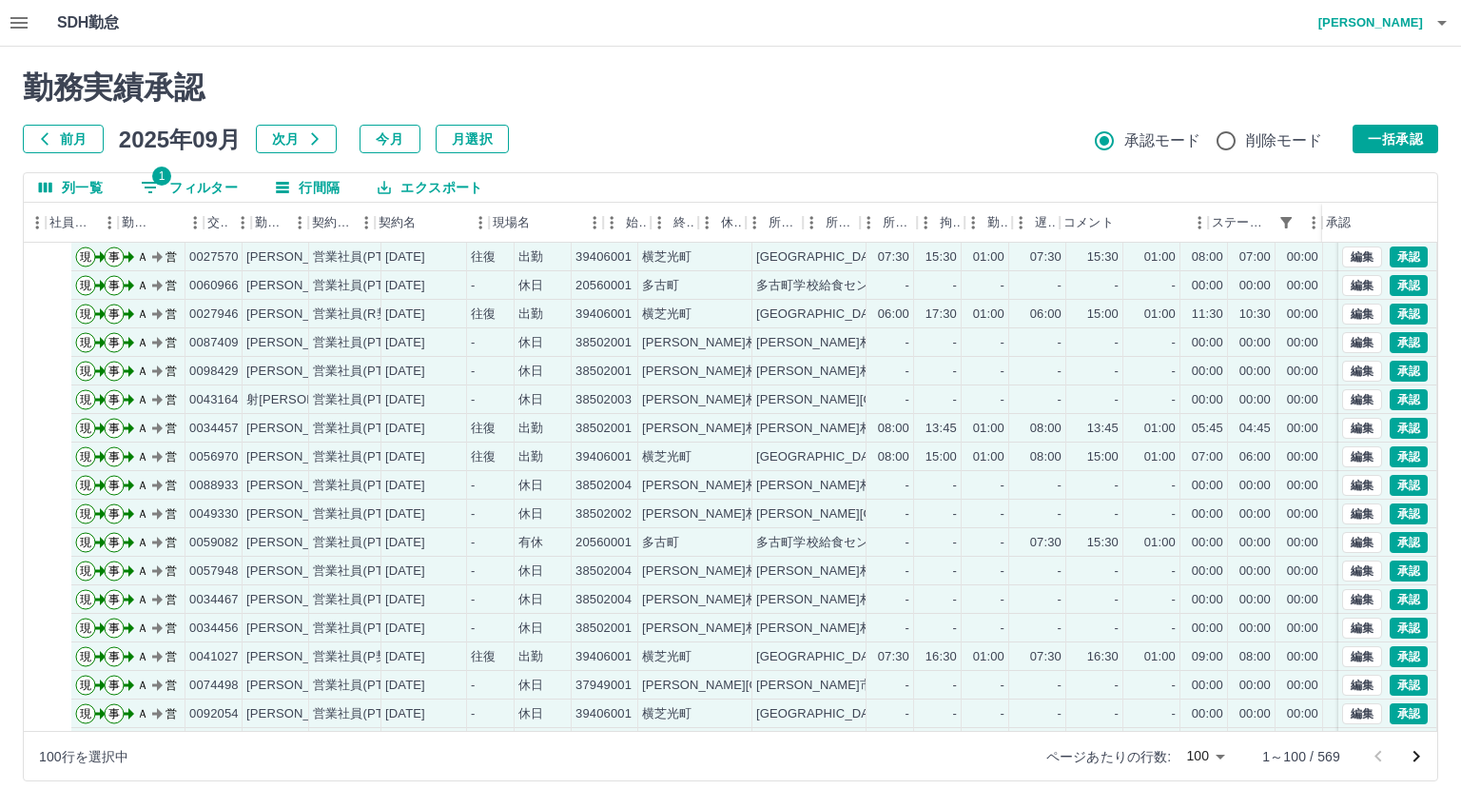
scroll to position [1712, 263]
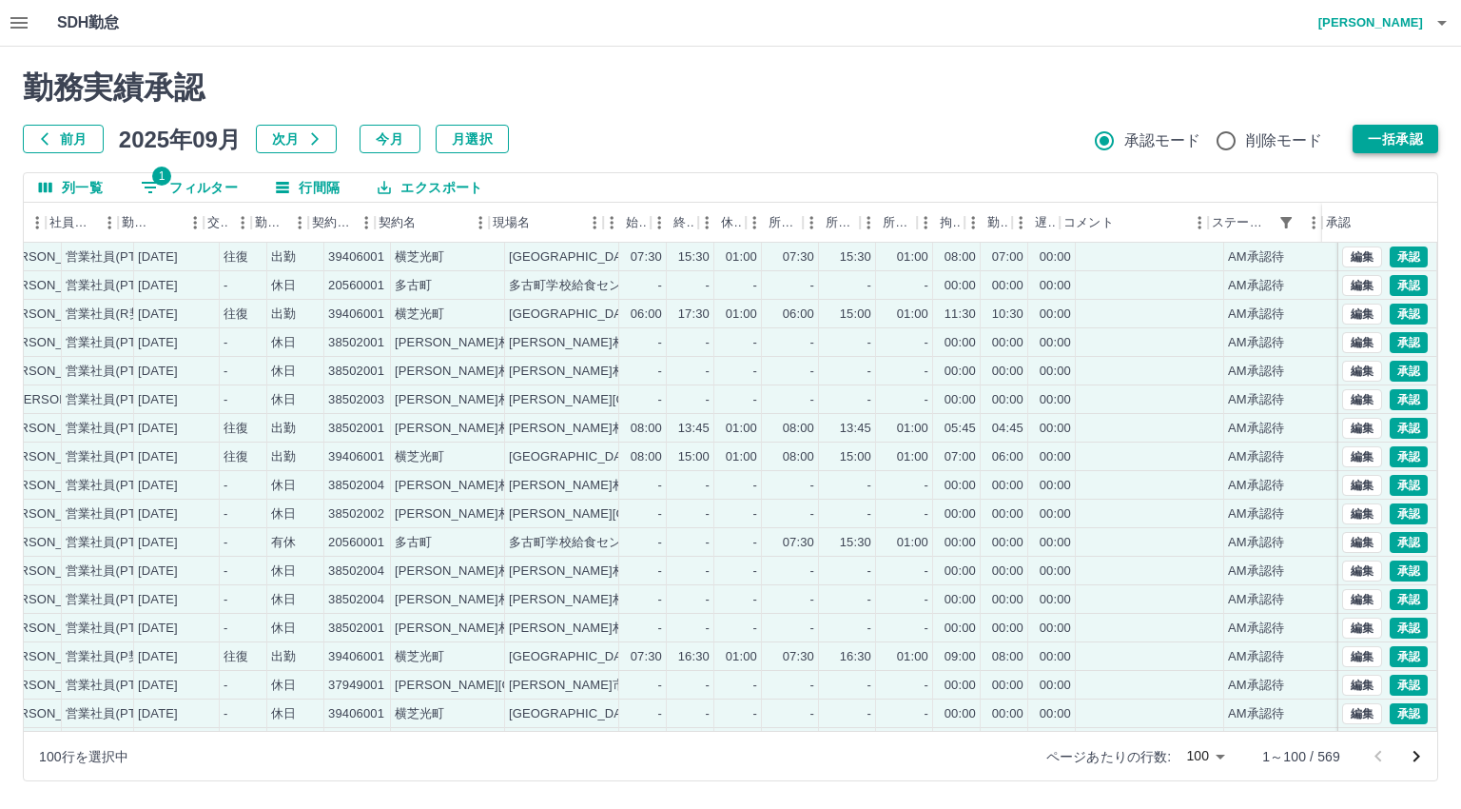
click at [1390, 135] on button "一括承認" at bounding box center [1396, 139] width 86 height 29
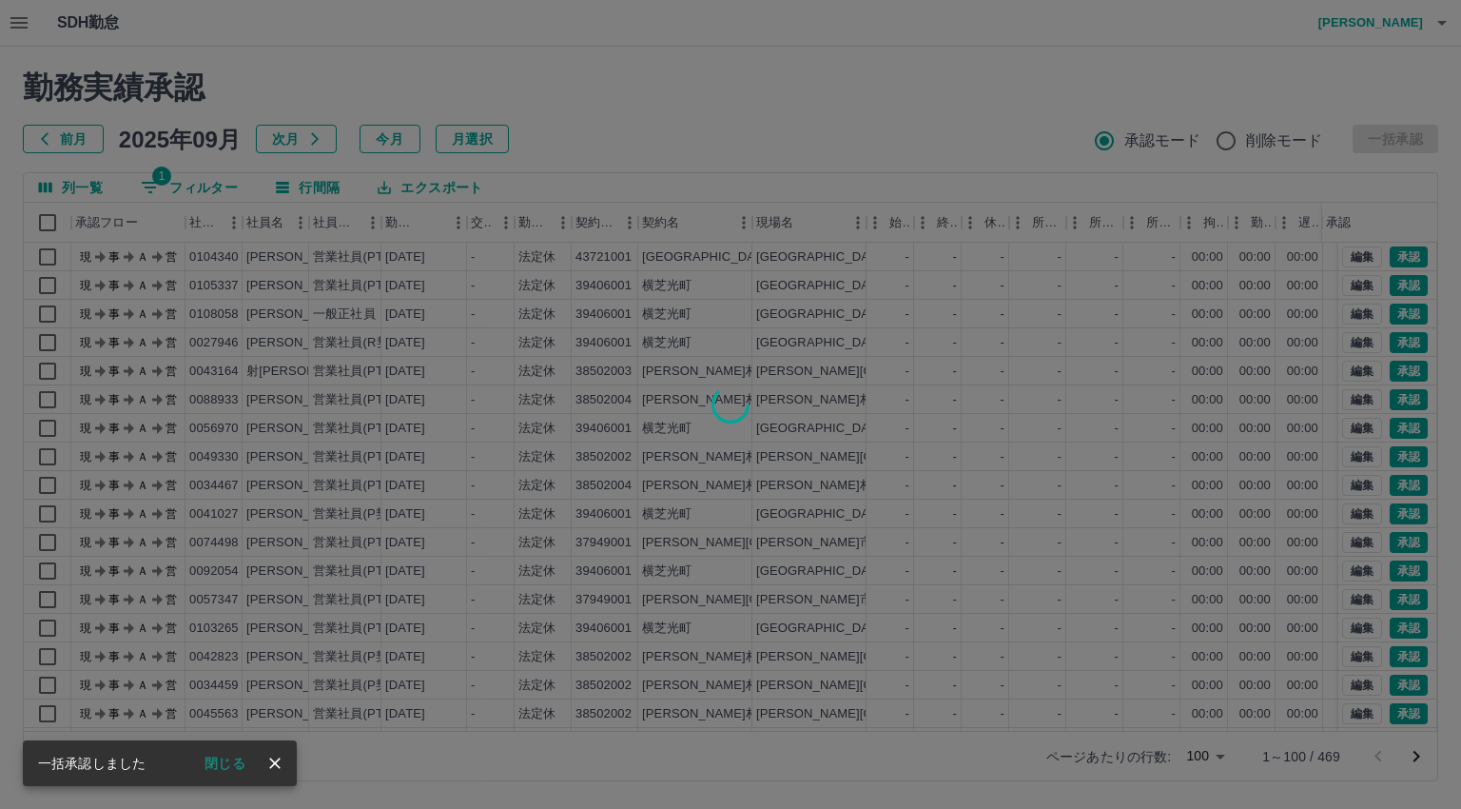
click at [44, 227] on div at bounding box center [730, 404] width 1461 height 809
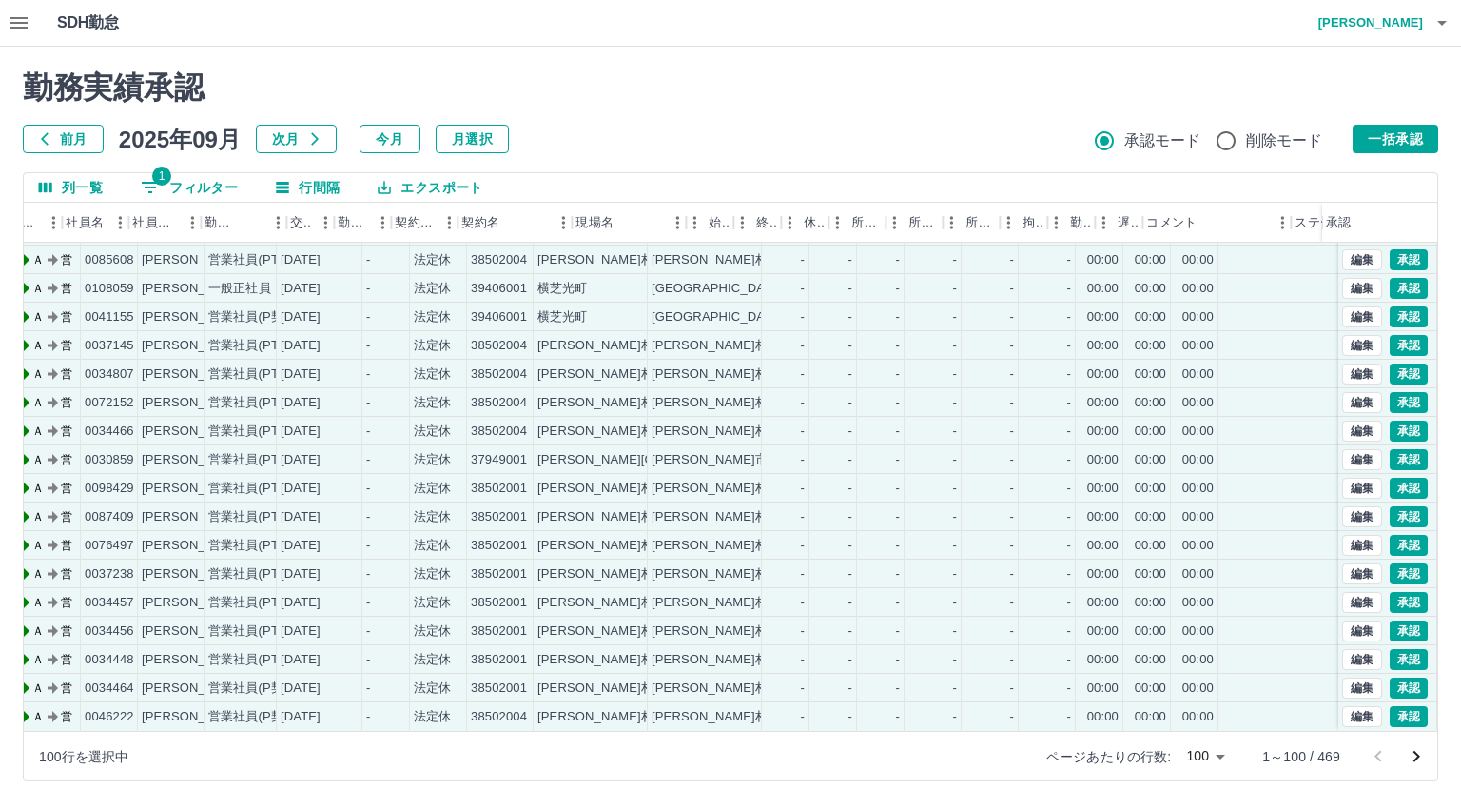
scroll to position [2382, 263]
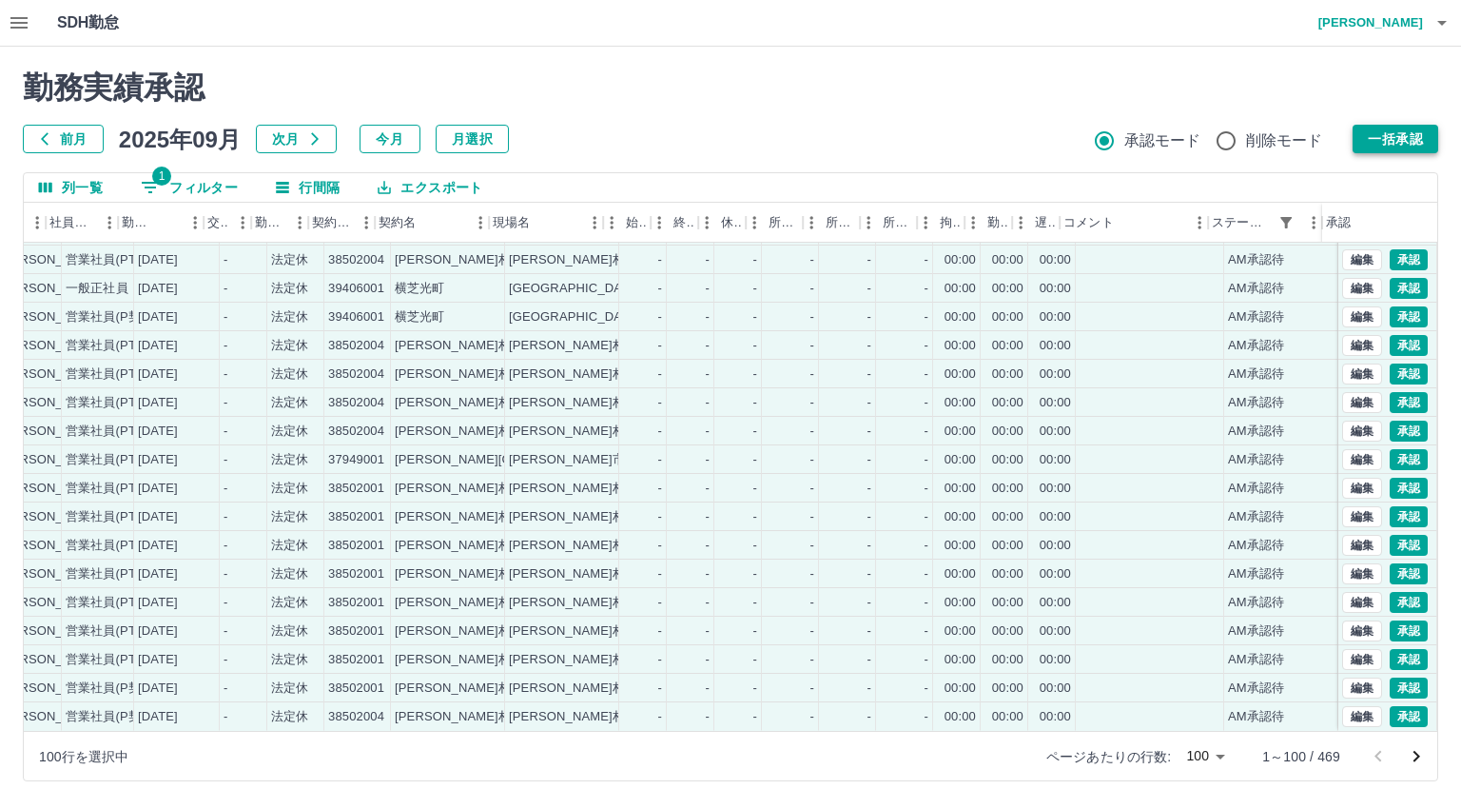
click at [1399, 141] on button "一括承認" at bounding box center [1396, 139] width 86 height 29
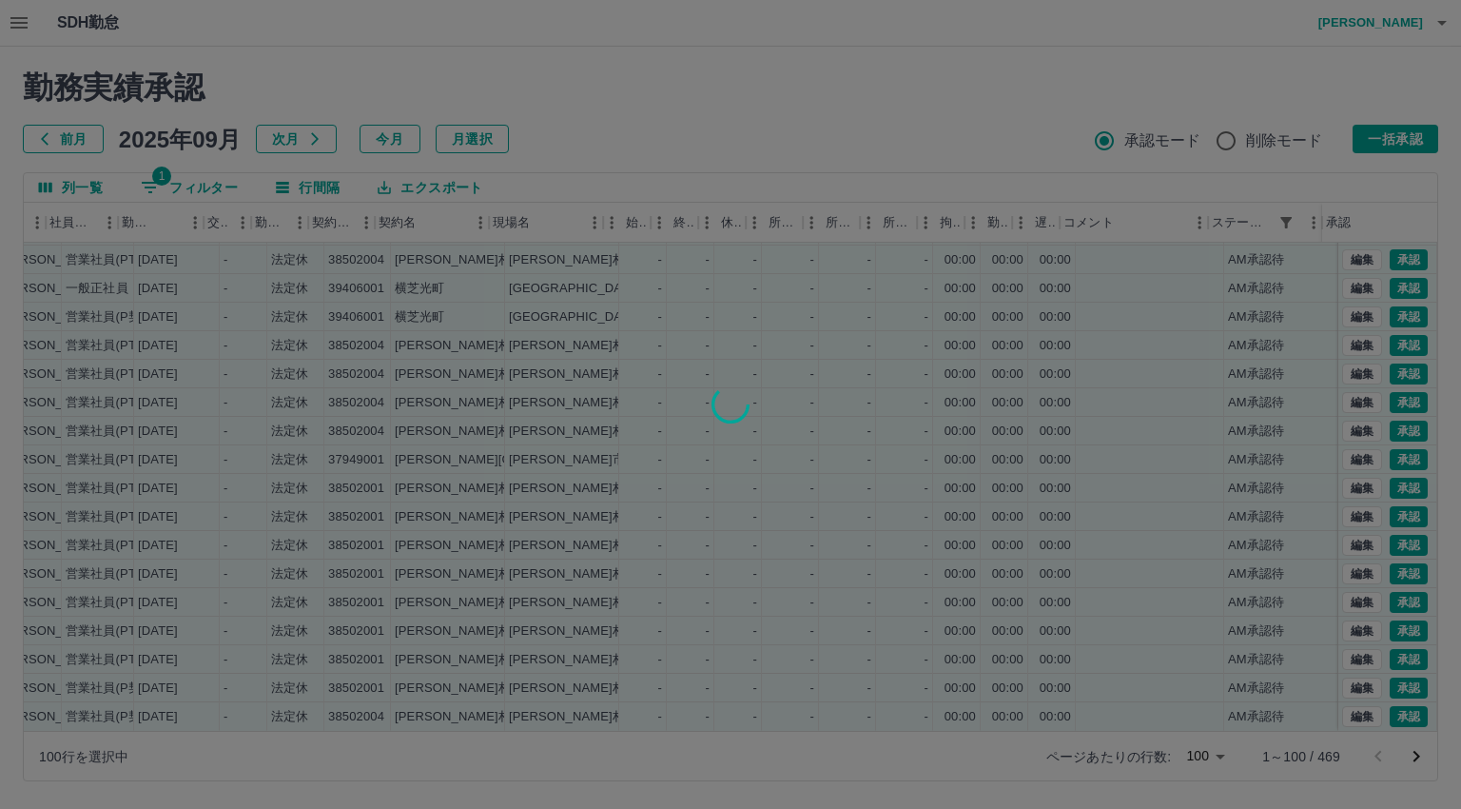
click at [1199, 734] on div at bounding box center [730, 404] width 1461 height 809
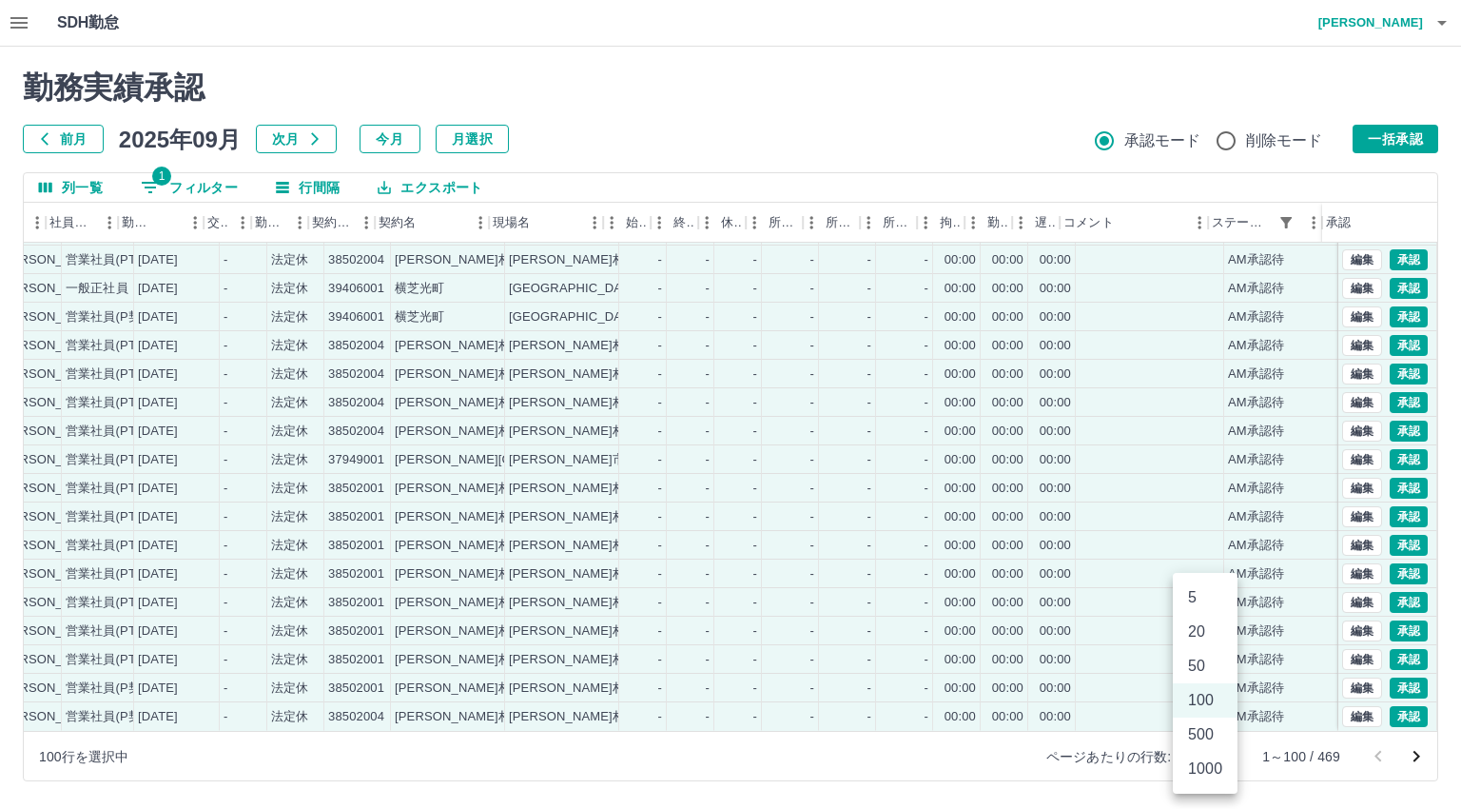
click at [1211, 753] on body "SDH勤怠 [PERSON_NAME] 勤務実績承認 前月 [DATE] 次月 今月 月選択 承認モード 削除モード 一括承認 列一覧 1 フィルター 行間隔…" at bounding box center [730, 402] width 1461 height 804
click at [1218, 740] on li "500" at bounding box center [1205, 734] width 65 height 34
type input "***"
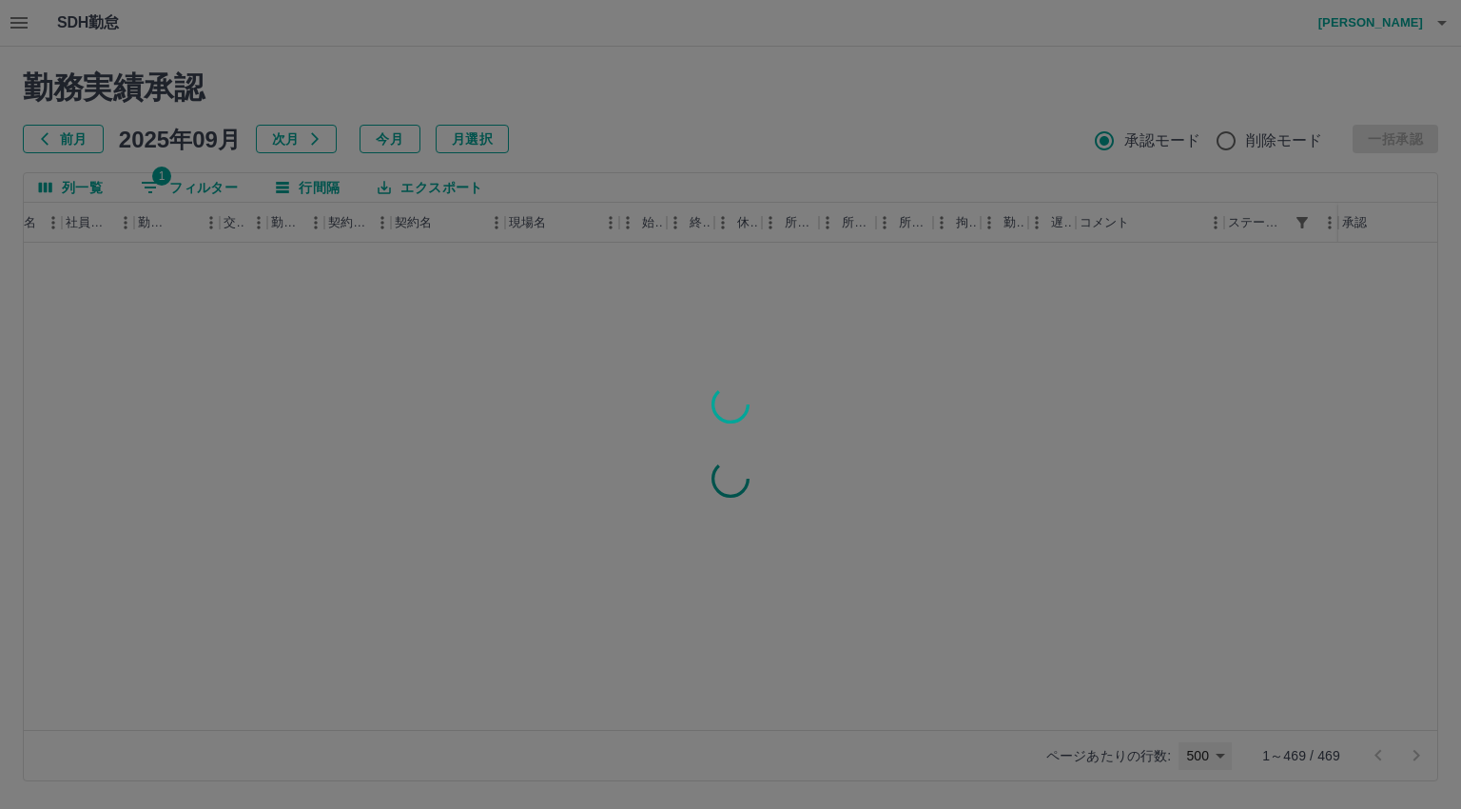
scroll to position [0, 247]
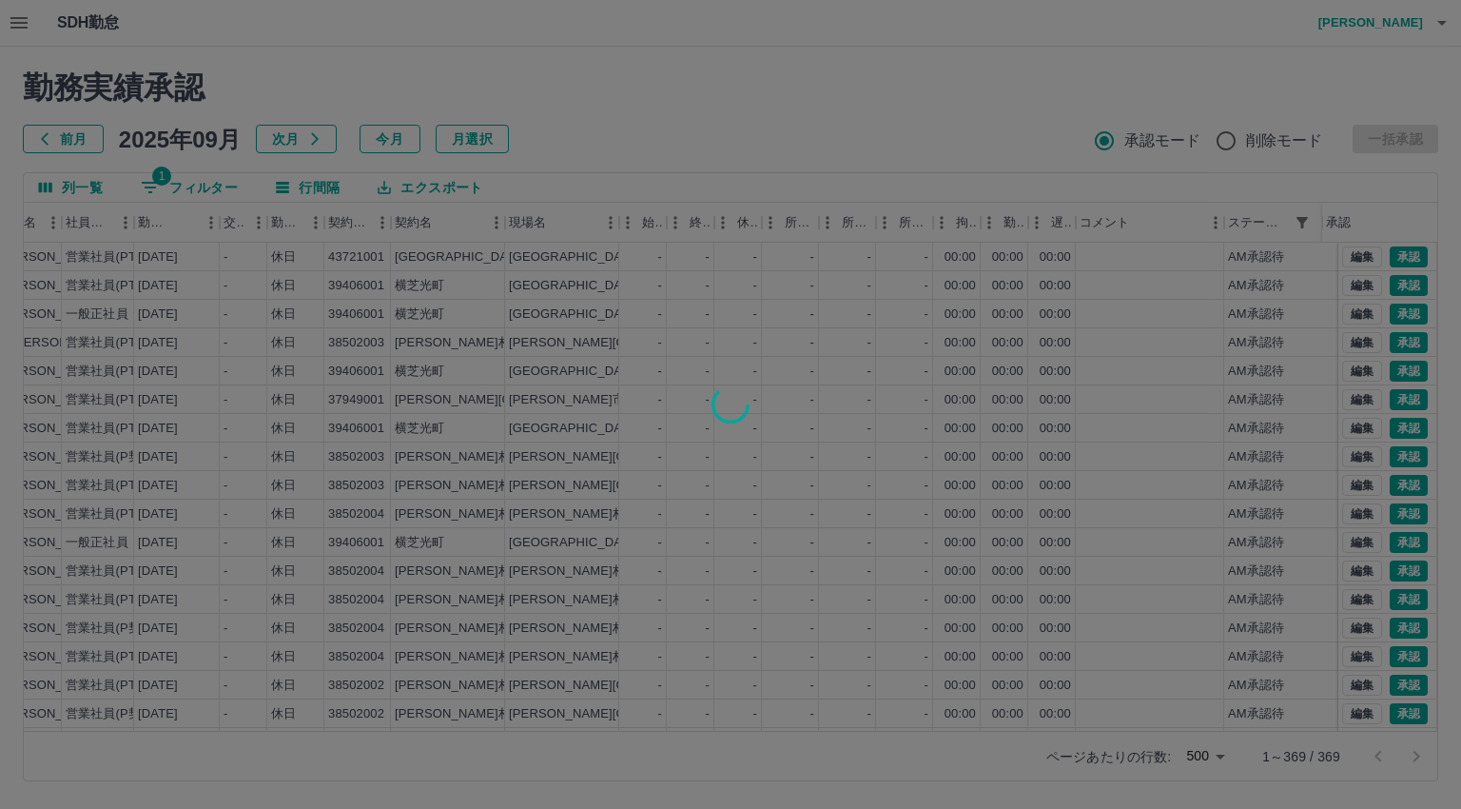
click at [1227, 723] on div at bounding box center [730, 404] width 1461 height 809
drag, startPoint x: 1227, startPoint y: 723, endPoint x: 645, endPoint y: 718, distance: 582.3
click at [645, 718] on div at bounding box center [730, 404] width 1461 height 809
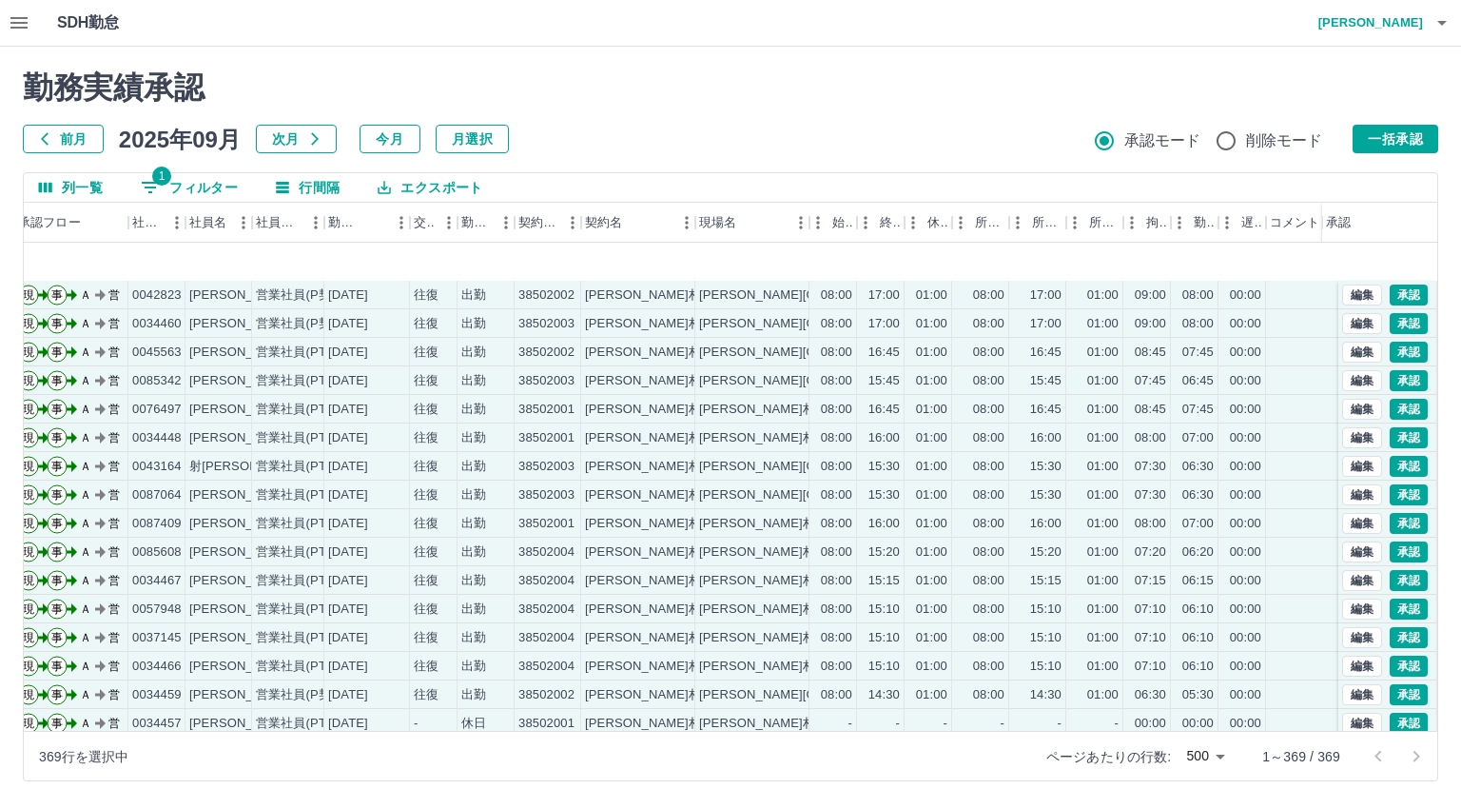
scroll to position [2378, 57]
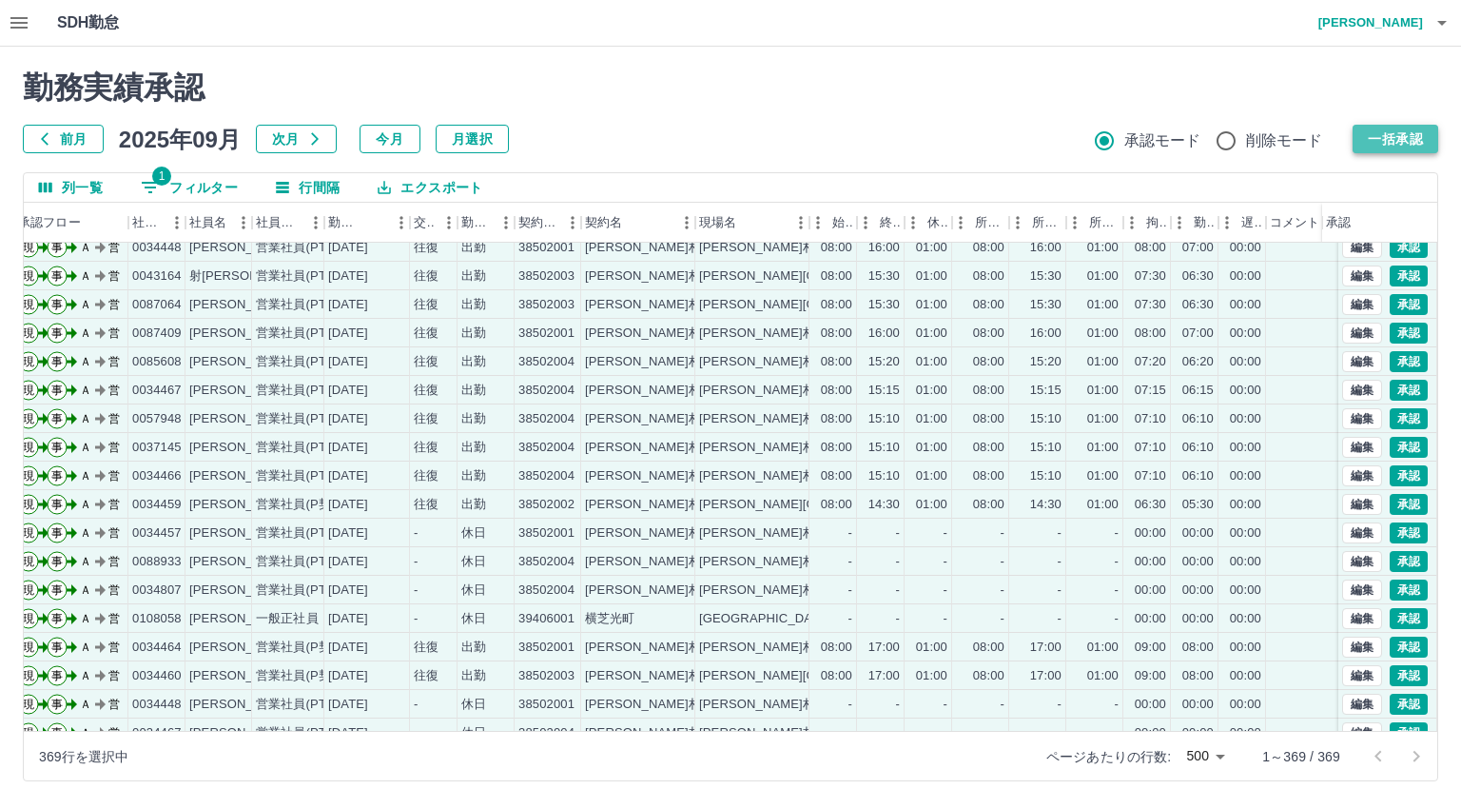
click at [1421, 141] on button "一括承認" at bounding box center [1396, 139] width 86 height 29
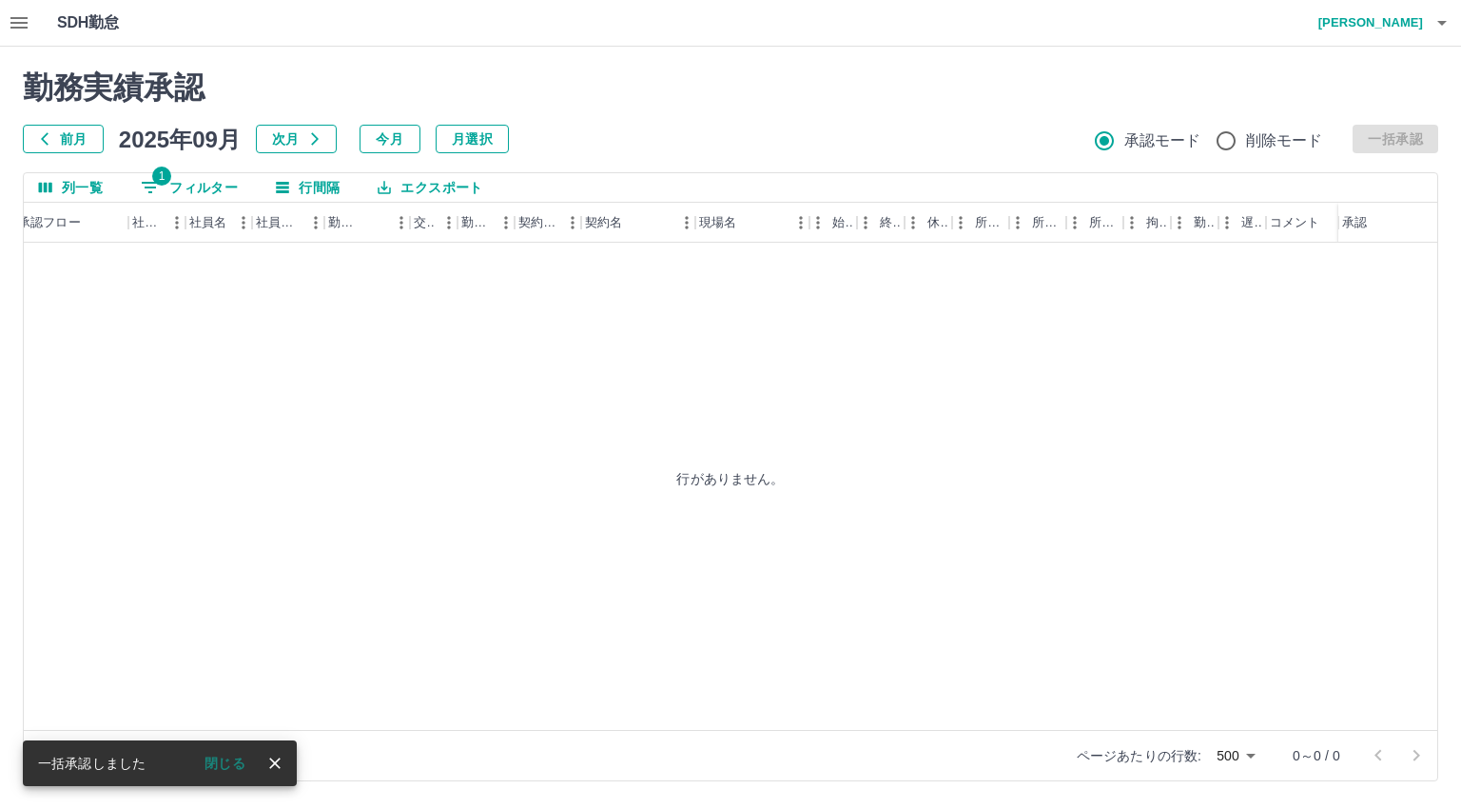
scroll to position [0, 57]
